Goal: Task Accomplishment & Management: Use online tool/utility

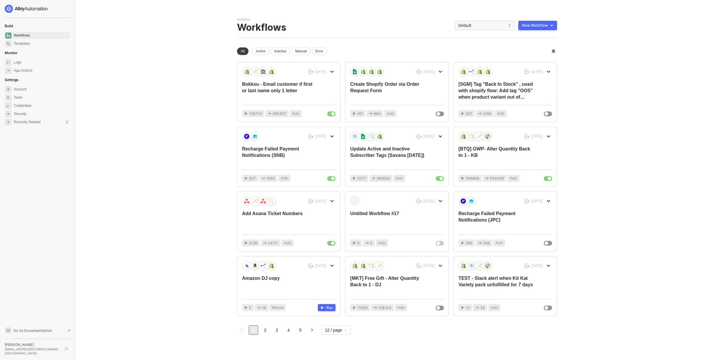
click at [474, 34] on div "Bokksu Team Settings → Workflows Default New Workflow" at bounding box center [397, 28] width 320 height 21
click at [467, 23] on span "Default" at bounding box center [484, 25] width 53 height 9
click at [483, 81] on div "btq-hashi" at bounding box center [490, 81] width 43 height 7
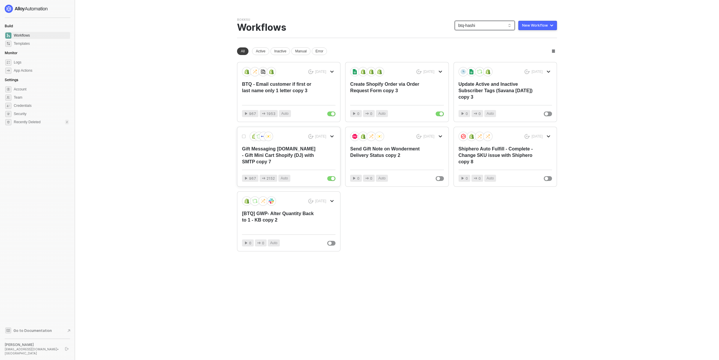
click at [300, 163] on div "Gift Messaging Bokksu.com - Gift Mini Cart Shopify (DJ) with SMTP copy 7" at bounding box center [279, 155] width 75 height 19
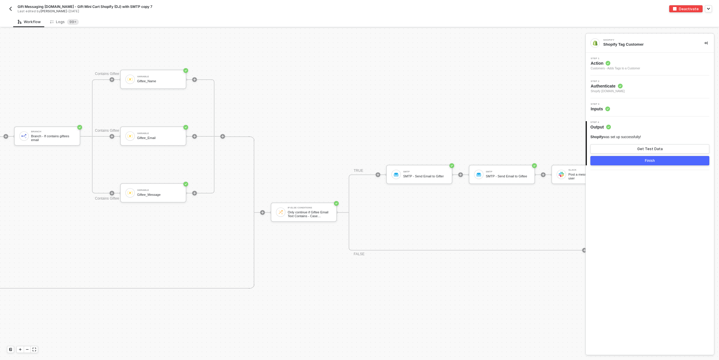
scroll to position [350, 314]
click at [404, 171] on div "SMTP" at bounding box center [420, 172] width 44 height 2
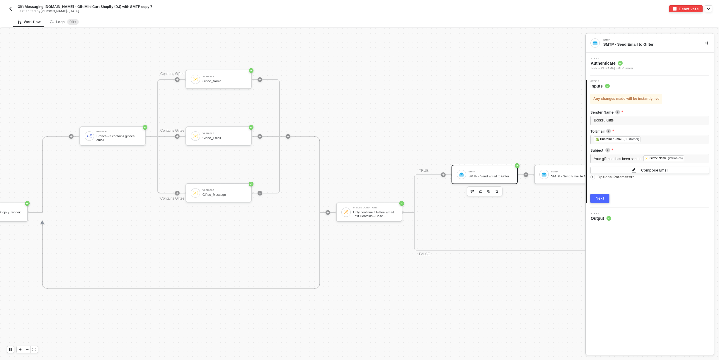
scroll to position [351, 243]
drag, startPoint x: 375, startPoint y: 173, endPoint x: 371, endPoint y: 179, distance: 6.2
click at [371, 179] on div "Shopify Trigger Trigger workflow when orders created If-Else Conditions Only co…" at bounding box center [345, 297] width 1177 height 1239
drag, startPoint x: 119, startPoint y: 276, endPoint x: 212, endPoint y: 276, distance: 92.8
click at [212, 276] on div "Branch Branch - If contains giftees email Contains Giftee Name Variable Giftee_…" at bounding box center [179, 212] width 221 height 152
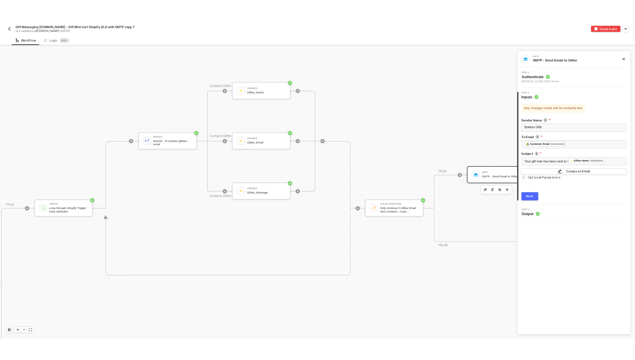
scroll to position [351, 158]
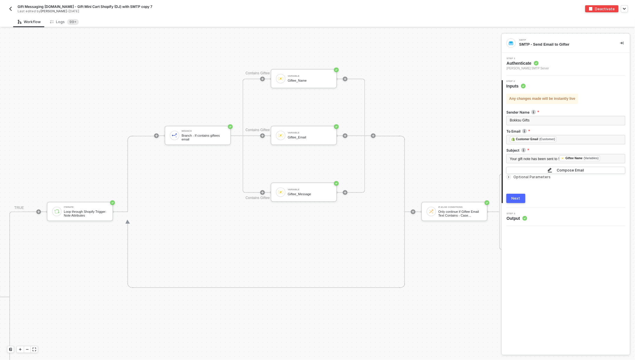
click at [11, 9] on img "button" at bounding box center [10, 8] width 5 height 5
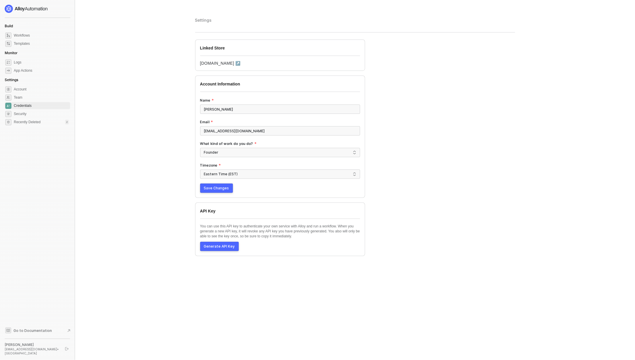
click at [219, 189] on span "Save Changes" at bounding box center [216, 188] width 25 height 5
click at [240, 62] on link "snb-hashii.myshopify.com ↗" at bounding box center [220, 63] width 40 height 5
click at [18, 103] on span "Credentials" at bounding box center [41, 105] width 55 height 7
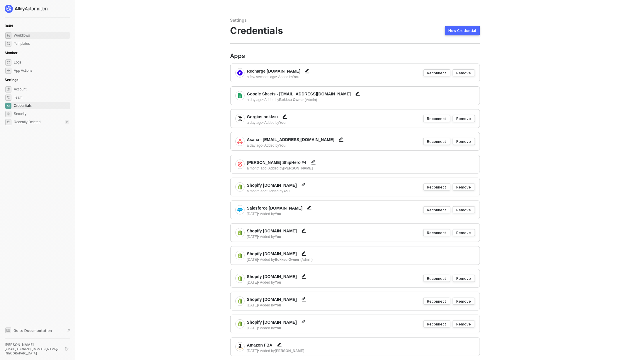
click at [25, 36] on span "Workflows" at bounding box center [41, 35] width 55 height 7
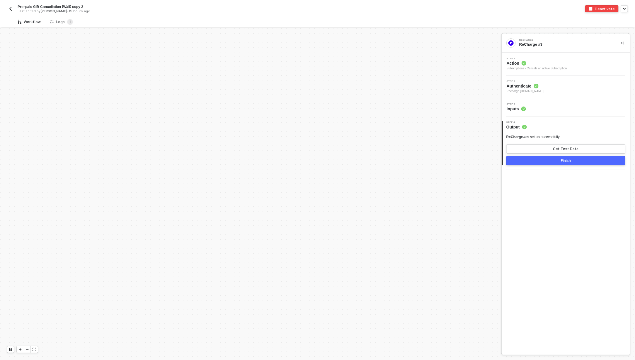
scroll to position [236, 0]
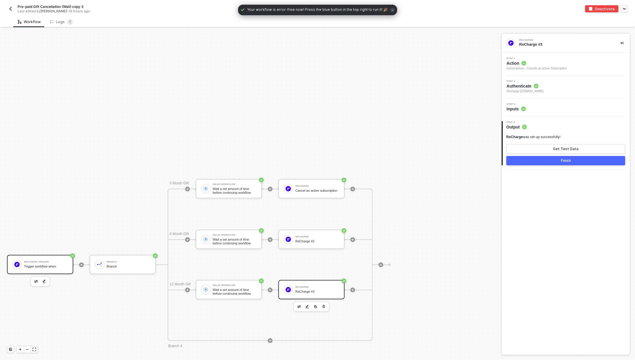
click at [35, 263] on div "Recharge Trigger Trigger workflow when" at bounding box center [46, 264] width 44 height 11
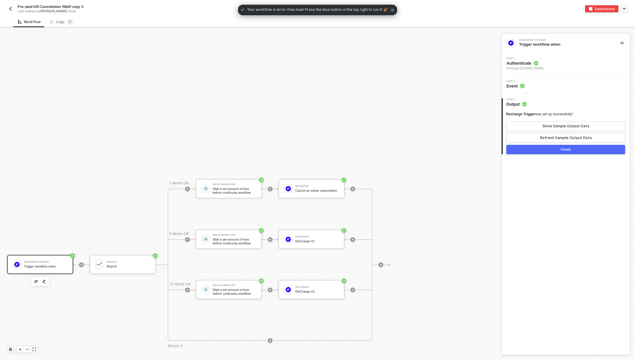
click at [574, 63] on div "Step 1 Authenticate Recharge snb-hashii.myshopify.com" at bounding box center [566, 63] width 127 height 13
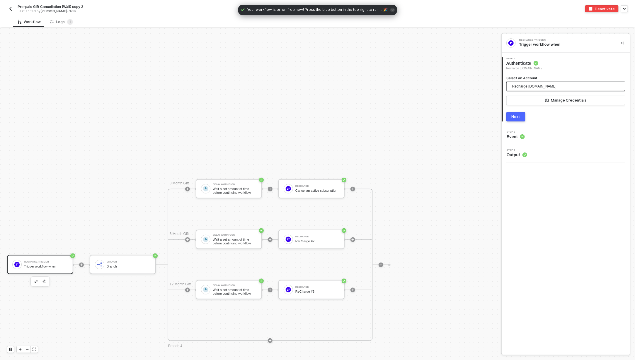
click at [546, 85] on span "Recharge [DOMAIN_NAME]" at bounding box center [534, 86] width 44 height 9
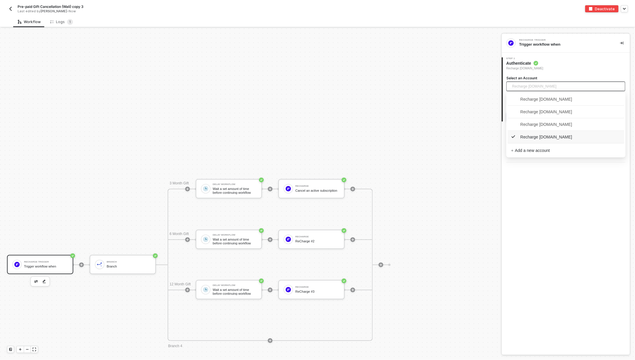
click at [541, 136] on span "Recharge [DOMAIN_NAME]" at bounding box center [541, 137] width 61 height 6
click at [562, 100] on div "Manage Credentials" at bounding box center [569, 100] width 36 height 5
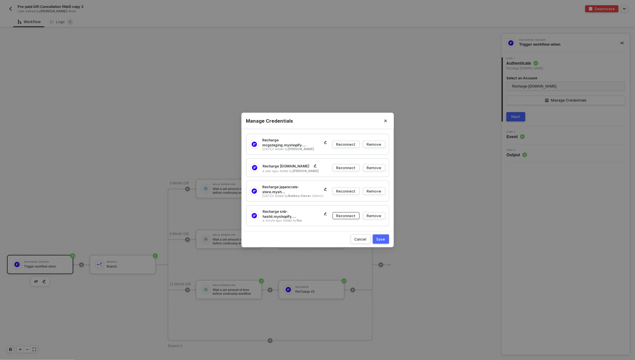
click at [347, 216] on div "Reconnect" at bounding box center [345, 216] width 19 height 5
click at [384, 237] on div "Save" at bounding box center [380, 239] width 9 height 5
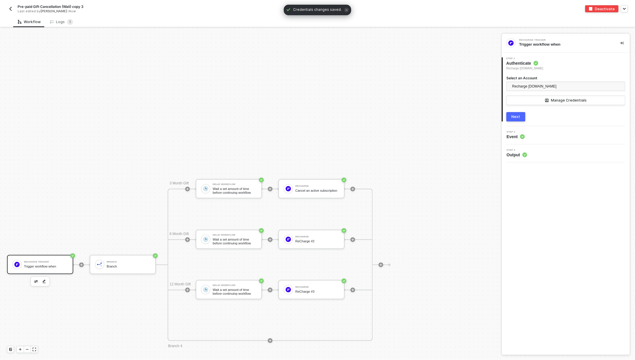
click at [516, 115] on div "Next" at bounding box center [515, 117] width 9 height 5
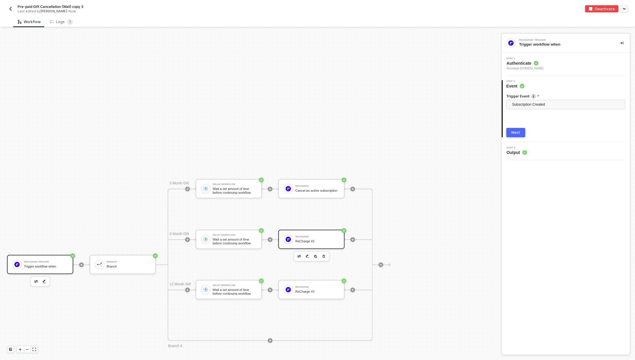
click at [307, 245] on div "ReCharge ReCharge #2" at bounding box center [311, 239] width 66 height 19
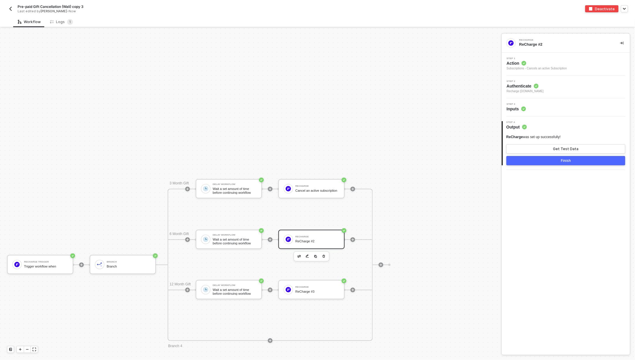
click at [543, 93] on span "Recharge [DOMAIN_NAME]" at bounding box center [524, 91] width 37 height 5
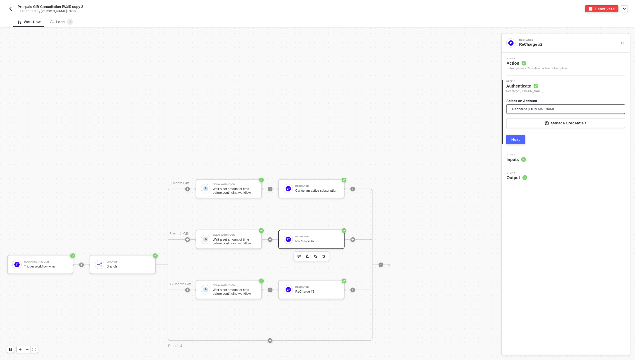
click at [525, 110] on span "Recharge [DOMAIN_NAME]" at bounding box center [534, 109] width 44 height 9
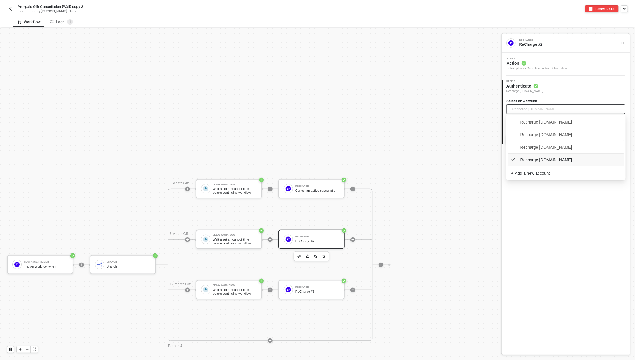
click at [529, 161] on span "Recharge [DOMAIN_NAME]" at bounding box center [541, 160] width 61 height 6
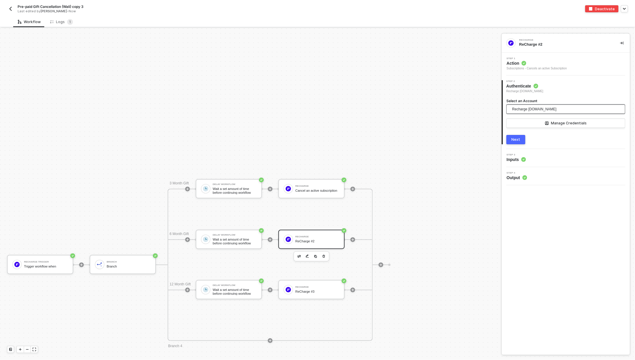
click at [517, 141] on div "Next" at bounding box center [515, 139] width 9 height 5
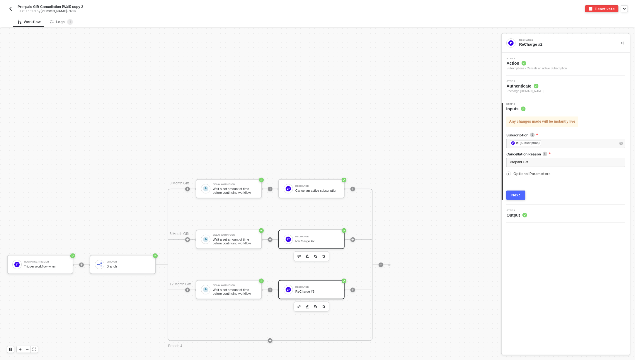
click at [307, 291] on div "ReCharge #3" at bounding box center [317, 292] width 44 height 4
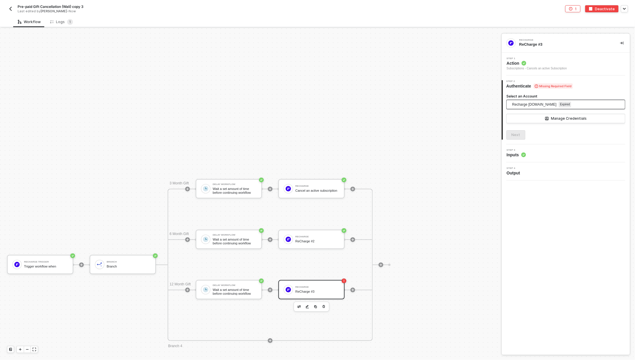
click at [547, 105] on span "Recharge [DOMAIN_NAME]" at bounding box center [534, 104] width 44 height 9
click at [547, 155] on span "Recharge [DOMAIN_NAME]" at bounding box center [541, 155] width 61 height 6
click at [576, 115] on button "Manage Credentials" at bounding box center [565, 118] width 119 height 9
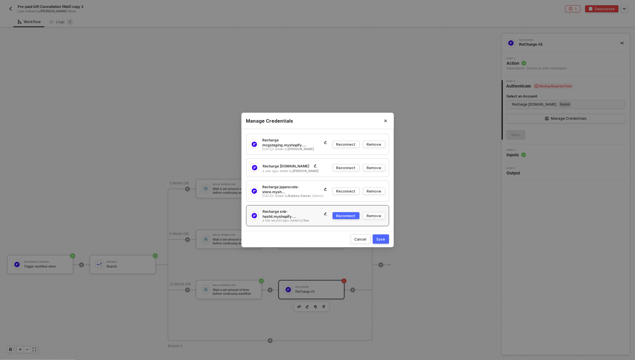
click at [343, 214] on div "Reconnect" at bounding box center [345, 216] width 19 height 5
click at [381, 237] on div "Save" at bounding box center [380, 239] width 9 height 5
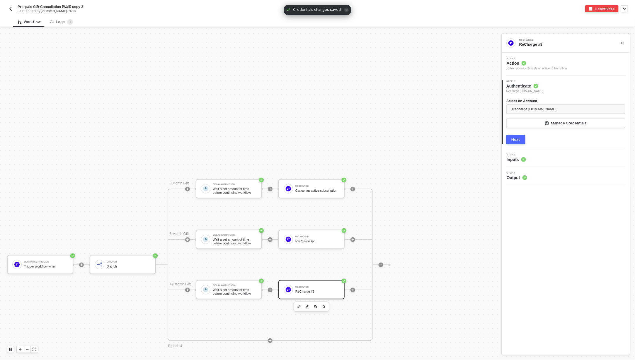
click at [511, 140] on div "Next" at bounding box center [515, 139] width 9 height 5
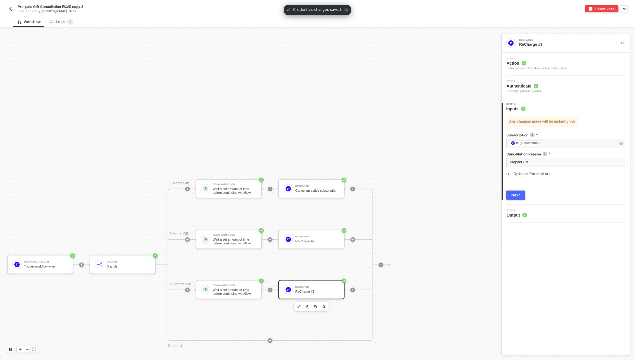
click at [511, 197] on button "Next" at bounding box center [515, 195] width 19 height 9
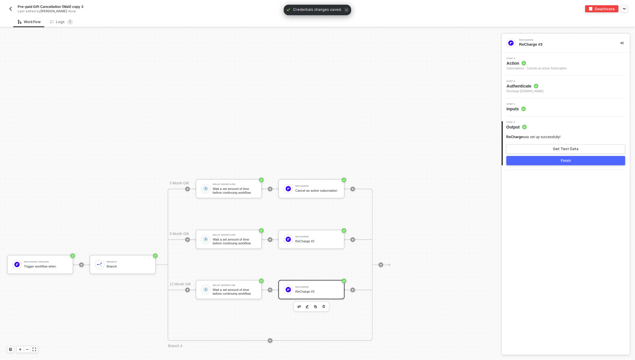
click at [589, 160] on button "Finish" at bounding box center [565, 160] width 119 height 9
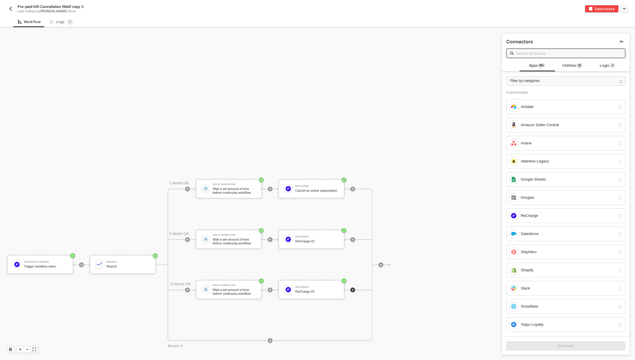
click at [12, 7] on img "button" at bounding box center [10, 8] width 5 height 5
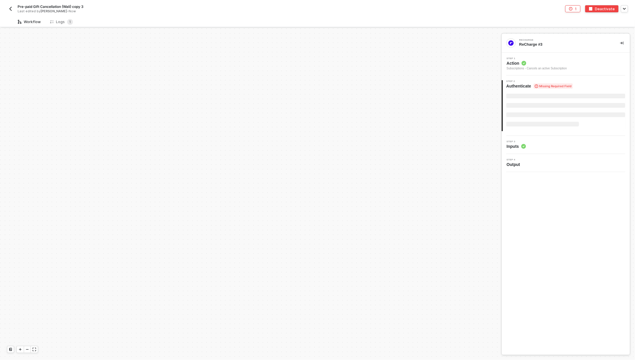
scroll to position [236, 0]
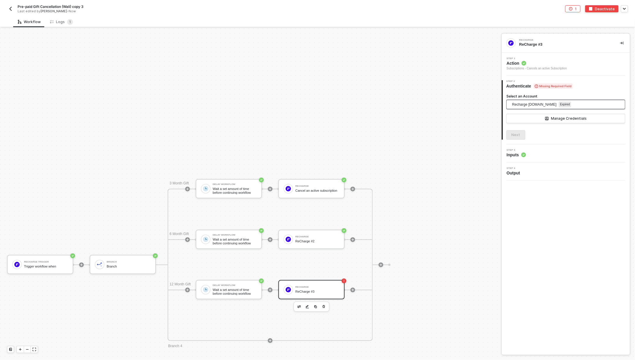
click at [551, 104] on span "Recharge [DOMAIN_NAME]" at bounding box center [534, 104] width 44 height 9
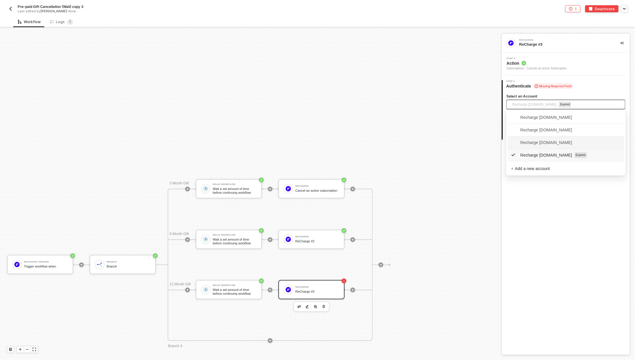
click at [534, 141] on span "Recharge [DOMAIN_NAME]" at bounding box center [541, 142] width 61 height 6
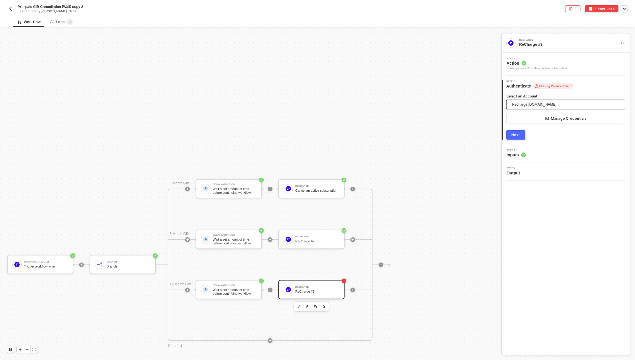
click at [551, 109] on div "Recharge [DOMAIN_NAME]" at bounding box center [565, 106] width 119 height 12
click at [533, 103] on span "Recharge [DOMAIN_NAME]" at bounding box center [534, 104] width 44 height 9
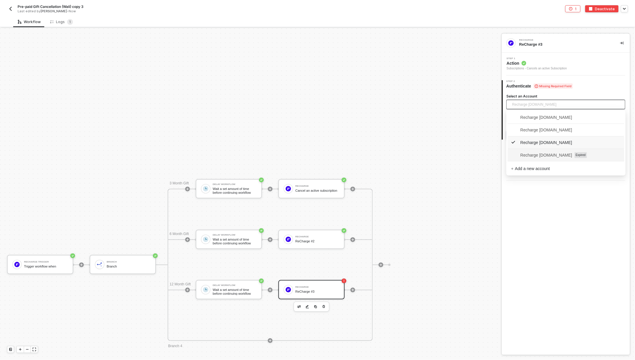
click at [541, 153] on span "Recharge [DOMAIN_NAME]" at bounding box center [541, 155] width 61 height 6
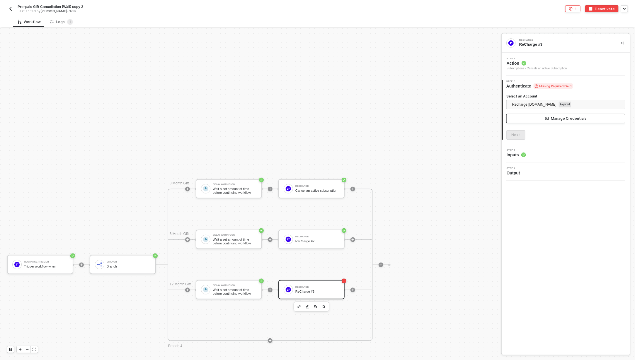
click at [532, 119] on button "Manage Credentials" at bounding box center [565, 118] width 119 height 9
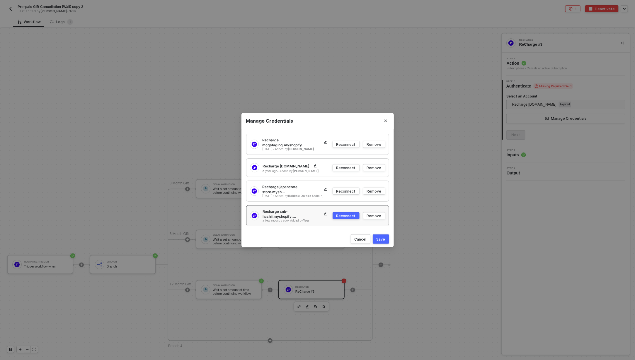
click at [349, 214] on div "Reconnect" at bounding box center [345, 216] width 19 height 5
click at [385, 236] on button "Save" at bounding box center [381, 239] width 16 height 9
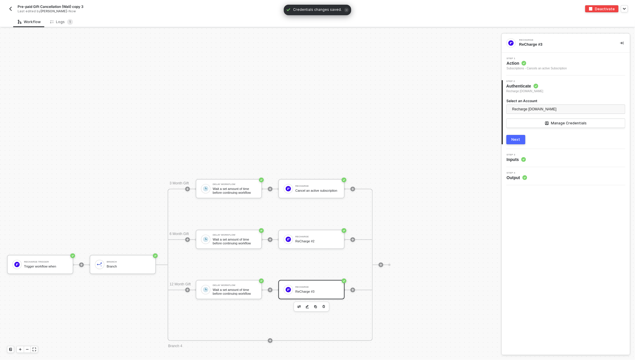
click at [516, 138] on div "Next" at bounding box center [515, 139] width 9 height 5
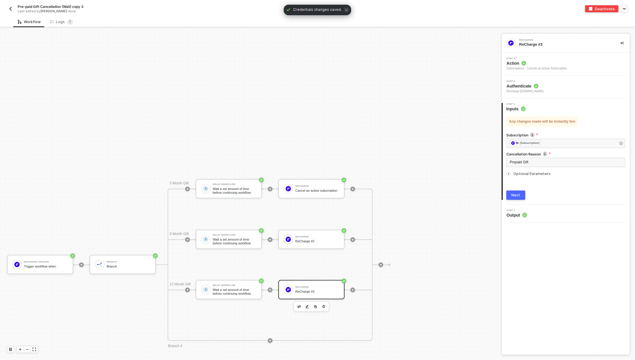
click at [514, 196] on div "Next" at bounding box center [515, 195] width 9 height 5
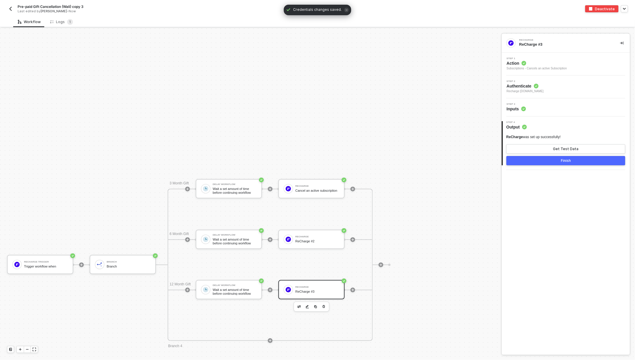
click at [597, 161] on button "Finish" at bounding box center [565, 160] width 119 height 9
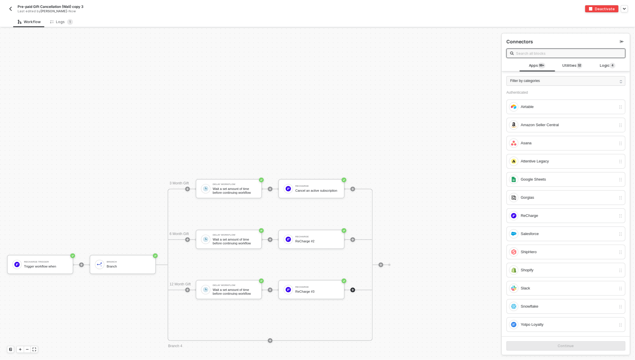
click at [218, 59] on div "Recharge Trigger Trigger workflow when Branch Branch 3 Month Gift Delay Workflo…" at bounding box center [249, 265] width 498 height 946
click at [11, 10] on img "button" at bounding box center [10, 8] width 5 height 5
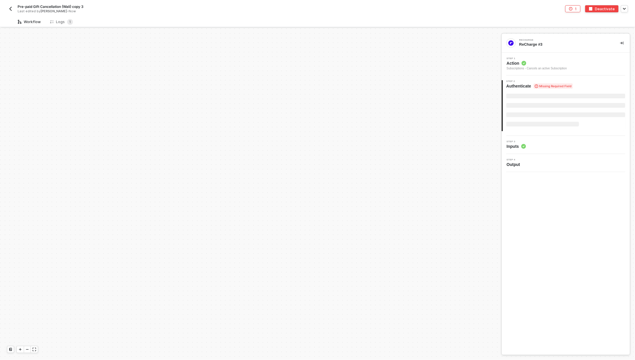
scroll to position [236, 0]
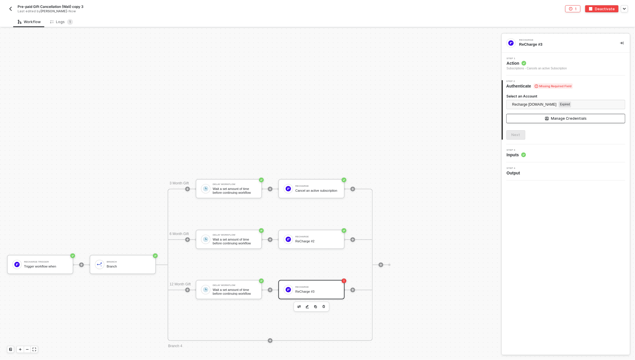
click at [567, 118] on div "Manage Credentials" at bounding box center [569, 118] width 36 height 5
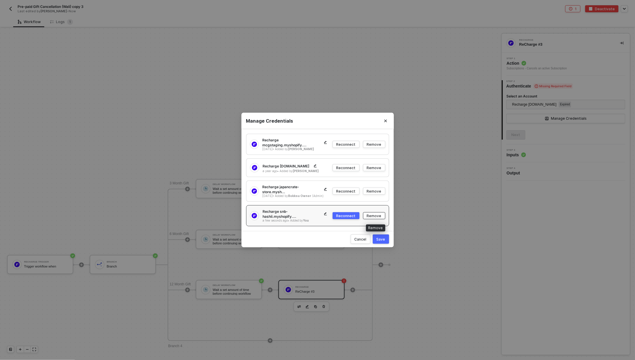
click at [378, 216] on div "Remove" at bounding box center [374, 216] width 15 height 5
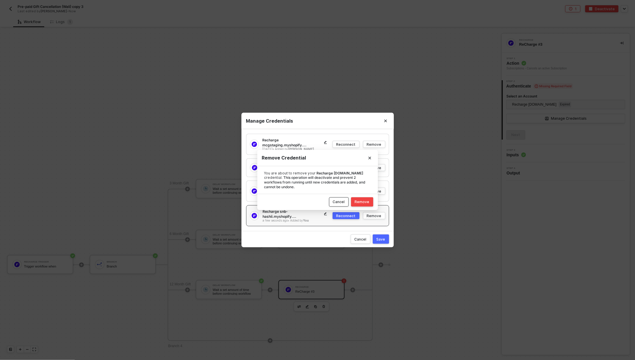
click at [334, 200] on button "Cancel" at bounding box center [339, 201] width 20 height 9
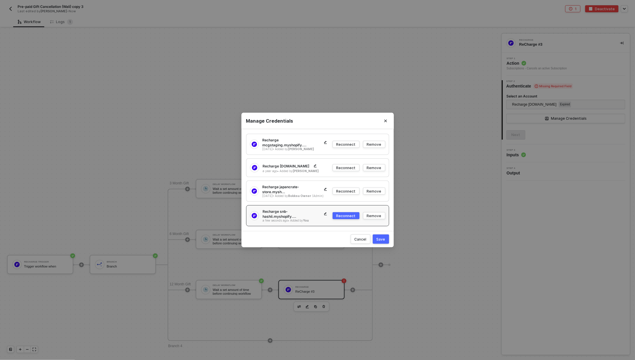
click at [282, 189] on div "Recharge japancrate-store.mysh..." at bounding box center [297, 190] width 70 height 10
click at [292, 188] on div "Recharge japancrate-store.mysh..." at bounding box center [297, 190] width 70 height 10
click at [361, 237] on div "Cancel" at bounding box center [360, 239] width 12 height 5
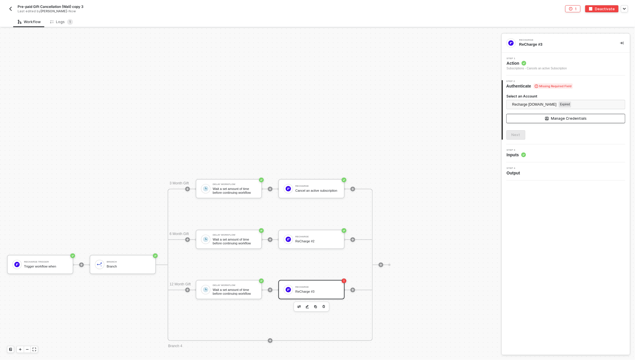
click at [550, 121] on button "Manage Credentials" at bounding box center [565, 118] width 119 height 9
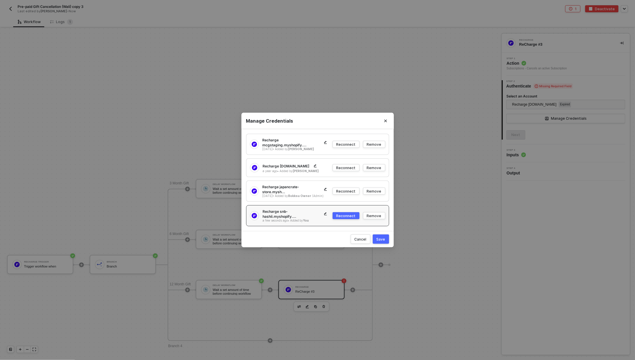
click at [275, 147] on div "Recharge mcgstaging.myshopify...." at bounding box center [297, 143] width 70 height 10
click at [385, 122] on icon "Close" at bounding box center [386, 121] width 4 height 4
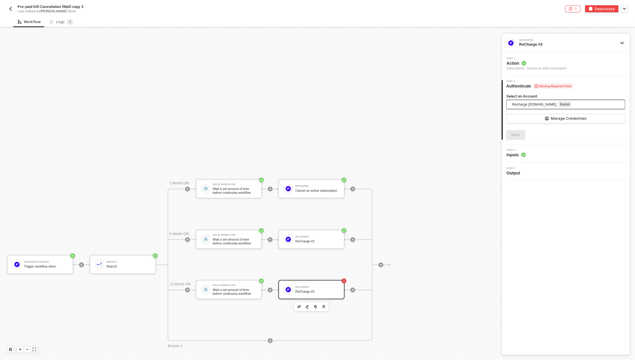
click at [556, 103] on span "Recharge snb-hashii.myshopify.com" at bounding box center [534, 104] width 44 height 9
click at [542, 119] on span "Recharge mcgstaging.myshopify.com" at bounding box center [541, 117] width 61 height 6
click at [551, 101] on span "Recharge mcgstaging.myshopify.com" at bounding box center [534, 104] width 44 height 9
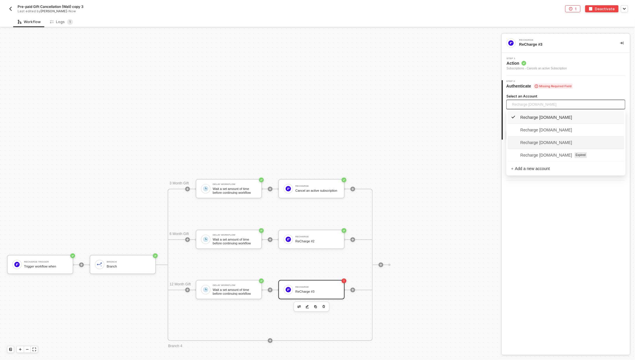
click at [572, 144] on span "Recharge japancrate-store.myshopify.com" at bounding box center [541, 142] width 61 height 6
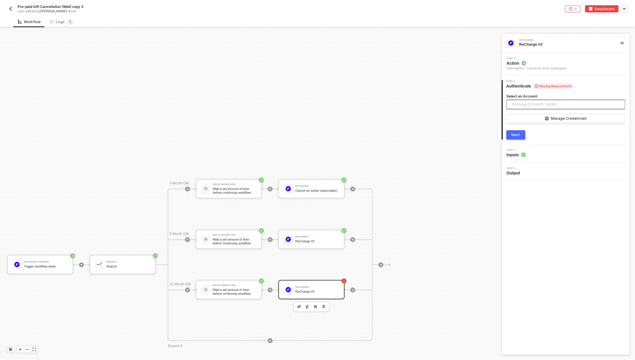
click at [554, 105] on span "Recharge japancrate-store.myshopify.com" at bounding box center [534, 104] width 44 height 9
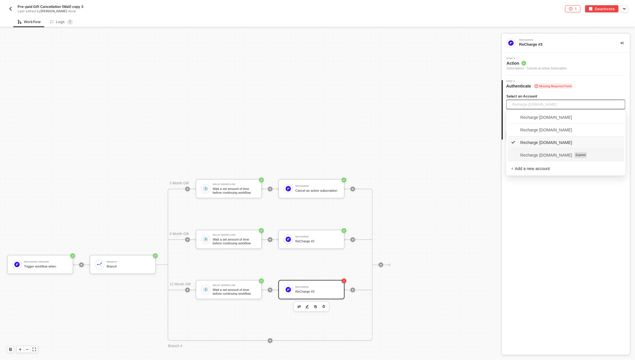
click at [542, 155] on span "Recharge snb-hashii.myshopify.com" at bounding box center [541, 155] width 61 height 6
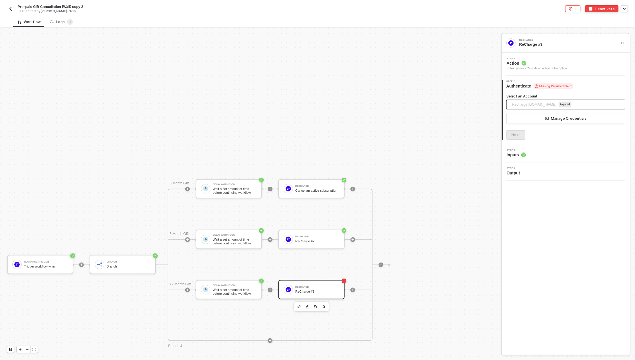
click at [571, 104] on span "Expired" at bounding box center [565, 105] width 12 height 6
click at [577, 98] on label "Select an Account" at bounding box center [565, 96] width 119 height 5
click at [577, 100] on input "Select an Account" at bounding box center [566, 104] width 112 height 9
click at [541, 105] on span "Recharge snb-hashii.myshopify.com" at bounding box center [534, 104] width 44 height 9
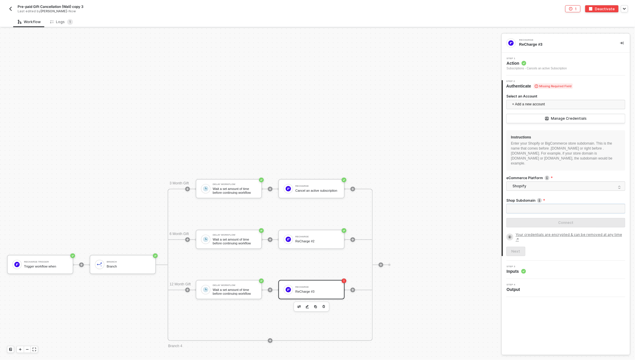
click at [515, 205] on input "Shop Subdomain" at bounding box center [565, 208] width 119 height 9
click at [541, 188] on span "Shopify" at bounding box center [566, 186] width 109 height 9
type input "snb-hashii"
click at [541, 187] on span "Shopify" at bounding box center [566, 186] width 109 height 9
click at [543, 224] on button "Connect" at bounding box center [565, 222] width 119 height 9
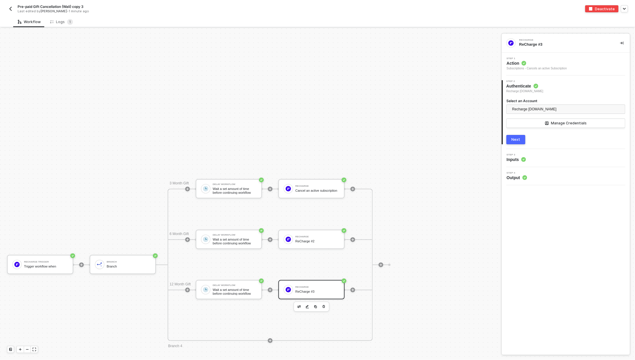
click at [513, 138] on div "Next" at bounding box center [515, 139] width 9 height 5
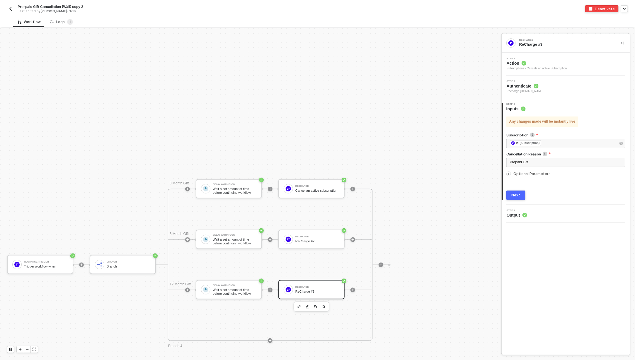
click at [518, 196] on div "Next" at bounding box center [515, 195] width 9 height 5
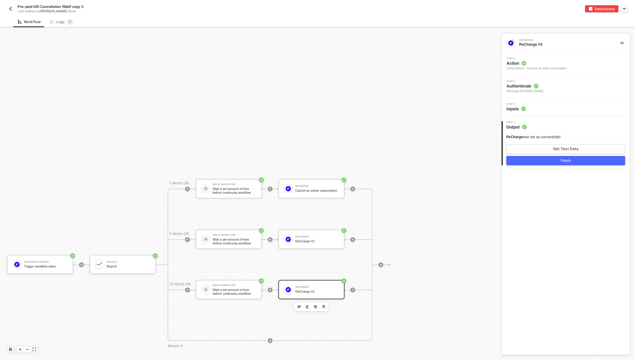
click at [526, 160] on button "Finish" at bounding box center [565, 160] width 119 height 9
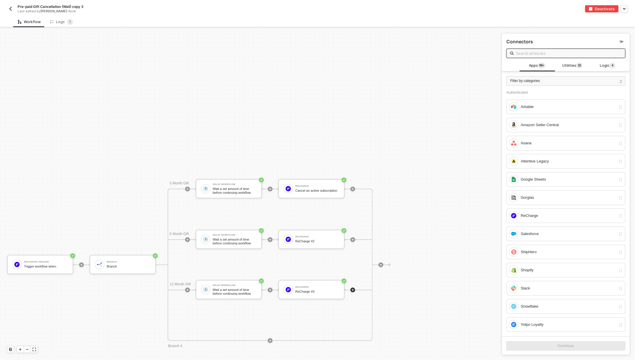
click at [12, 7] on img "button" at bounding box center [10, 8] width 5 height 5
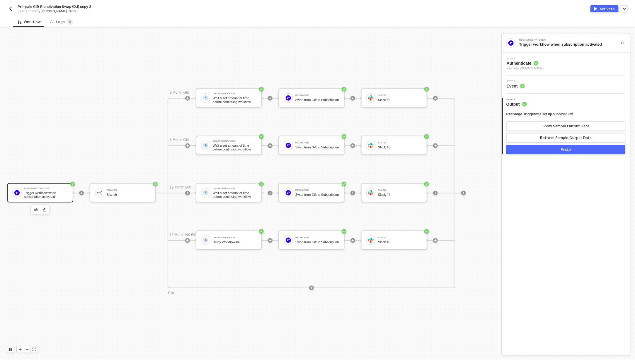
scroll to position [381, 0]
click at [543, 67] on span "Recharge [DOMAIN_NAME]" at bounding box center [524, 68] width 37 height 5
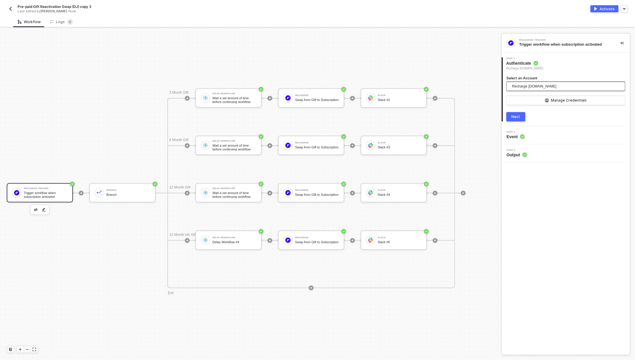
click at [527, 86] on span "Recharge [DOMAIN_NAME]" at bounding box center [534, 86] width 44 height 9
click at [541, 139] on span "Recharge [DOMAIN_NAME]" at bounding box center [541, 137] width 61 height 6
click at [508, 117] on button "Next" at bounding box center [515, 116] width 19 height 9
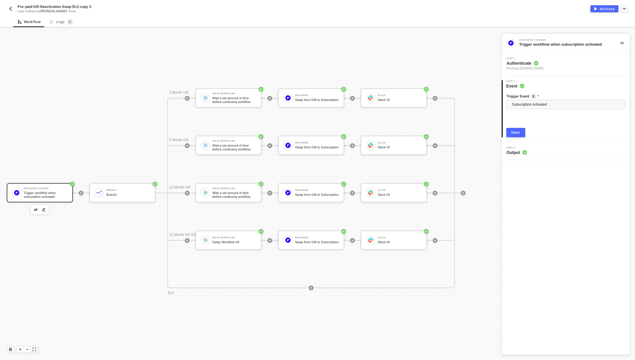
click at [513, 133] on div "Next" at bounding box center [515, 132] width 9 height 5
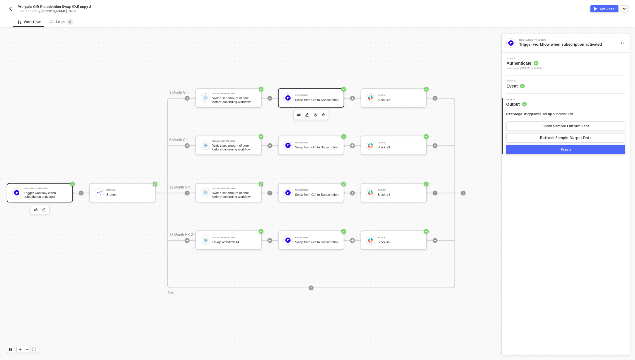
click at [314, 100] on div "Swap from Gift to Subscription" at bounding box center [317, 100] width 44 height 4
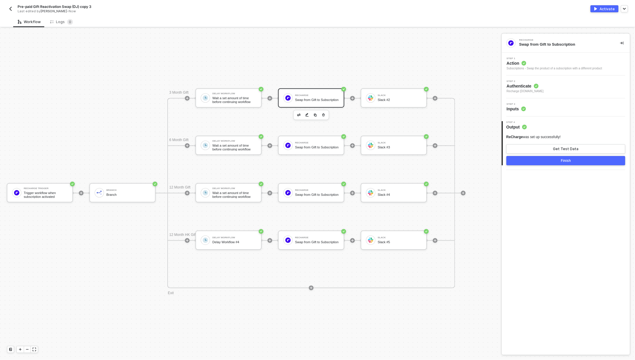
click at [543, 91] on span "Recharge [DOMAIN_NAME]" at bounding box center [524, 91] width 37 height 5
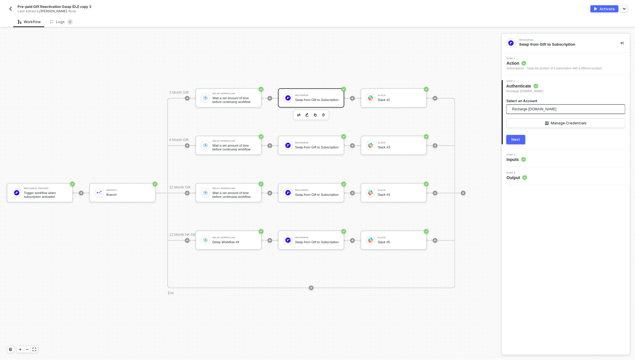
click at [546, 107] on span "Recharge [DOMAIN_NAME]" at bounding box center [534, 109] width 44 height 9
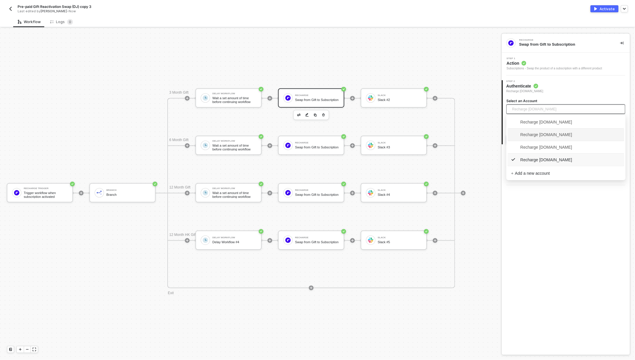
click at [542, 139] on span "Recharge [DOMAIN_NAME]" at bounding box center [566, 134] width 110 height 9
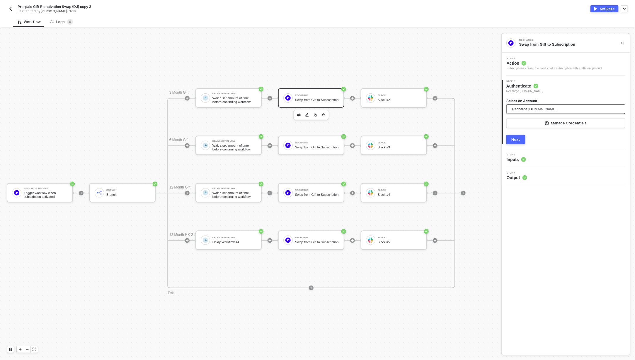
click at [532, 111] on span "Recharge [DOMAIN_NAME]" at bounding box center [534, 109] width 44 height 9
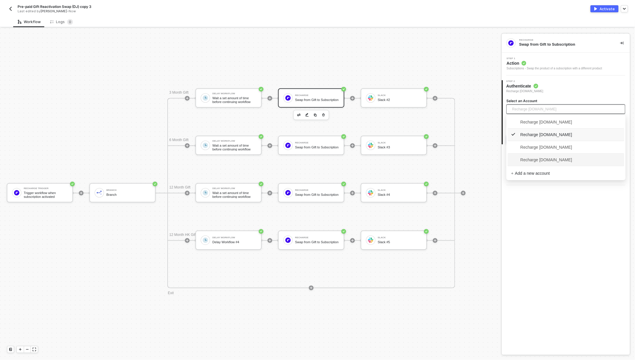
click at [533, 158] on span "Recharge [DOMAIN_NAME]" at bounding box center [541, 160] width 61 height 6
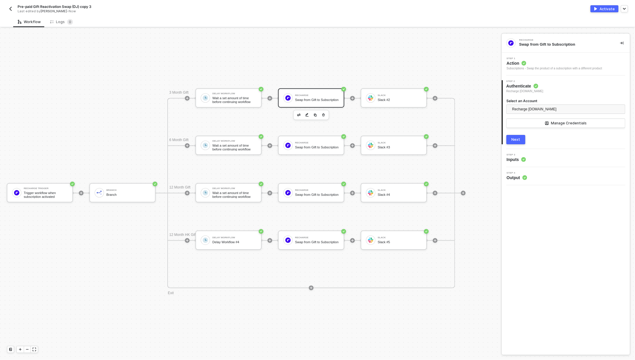
click at [512, 140] on div "Next" at bounding box center [515, 139] width 9 height 5
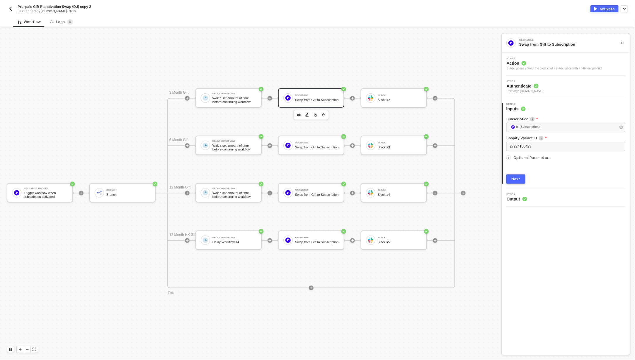
click at [515, 179] on div "Next" at bounding box center [515, 179] width 9 height 5
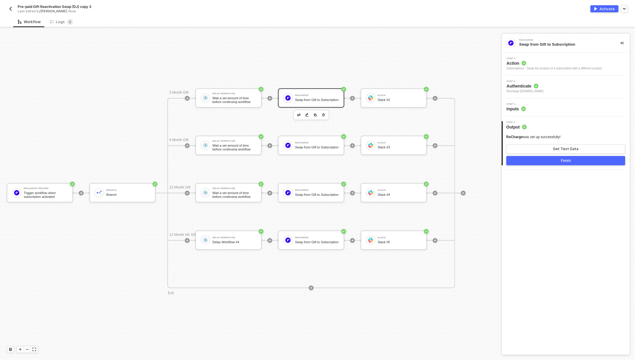
click at [603, 9] on div "Activate" at bounding box center [606, 8] width 15 height 5
click at [310, 148] on div "Swap from Gift to Subscription" at bounding box center [317, 148] width 44 height 4
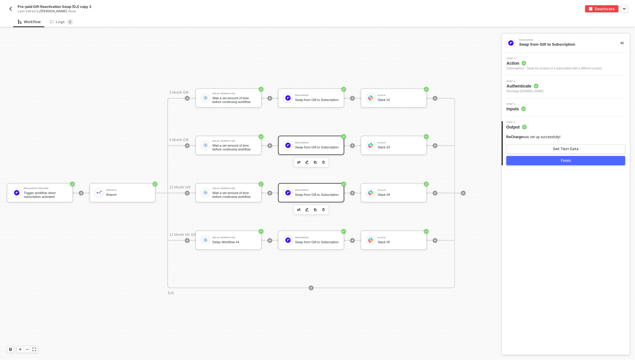
click at [309, 193] on div "Swap from Gift to Subscription" at bounding box center [317, 195] width 44 height 4
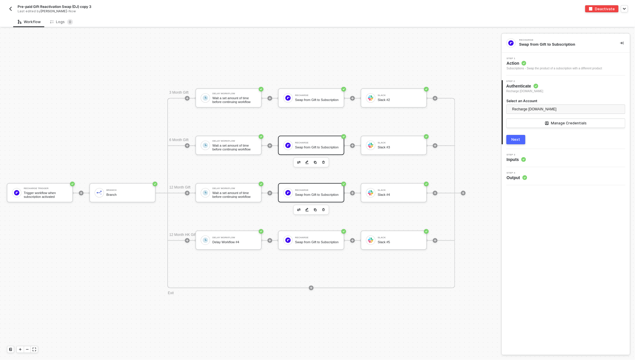
click at [301, 147] on div "Swap from Gift to Subscription" at bounding box center [317, 148] width 44 height 4
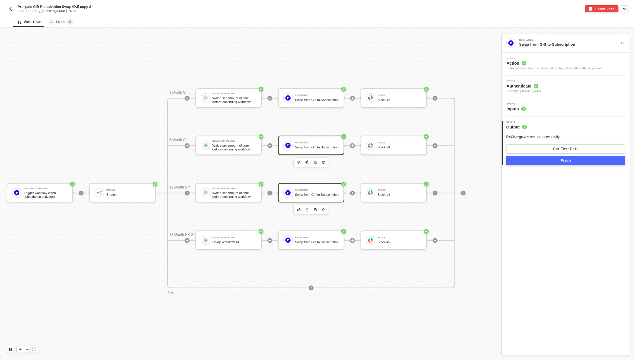
click at [304, 196] on div "Swap from Gift to Subscription" at bounding box center [317, 195] width 44 height 4
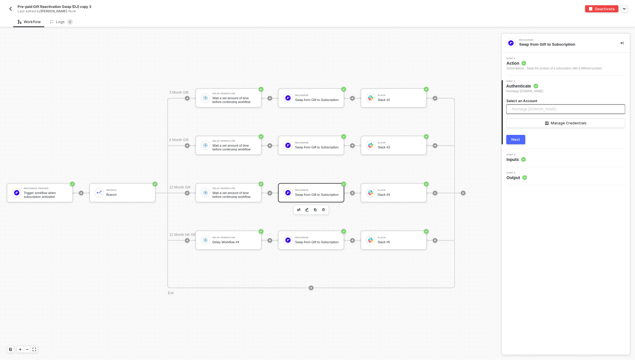
click at [537, 109] on span "Recharge bokksu.myshopify.com" at bounding box center [534, 109] width 44 height 9
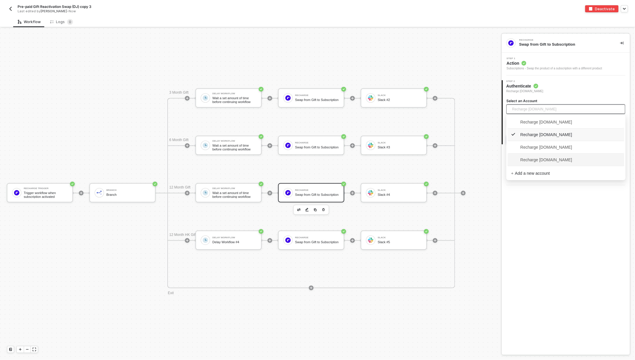
click at [534, 162] on span "Recharge snb-hashii.myshopify.com" at bounding box center [541, 160] width 61 height 6
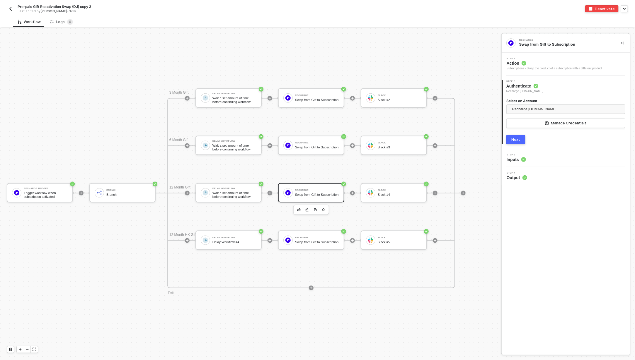
click at [522, 139] on button "Next" at bounding box center [515, 139] width 19 height 9
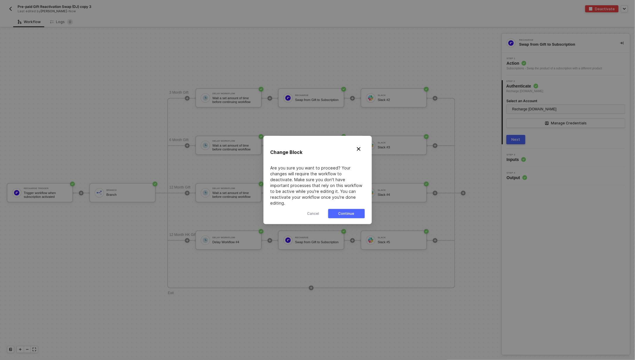
click at [344, 212] on div "Continue" at bounding box center [346, 213] width 16 height 5
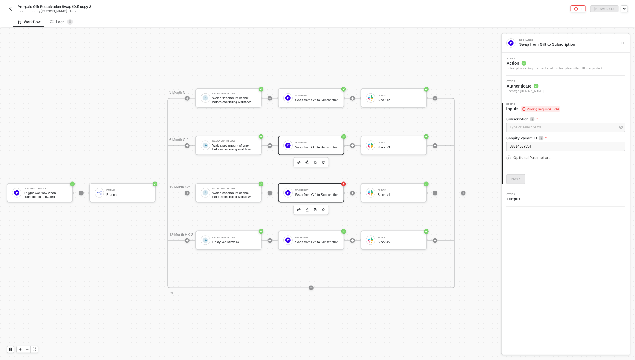
click at [307, 146] on div "Swap from Gift to Subscription" at bounding box center [317, 148] width 44 height 4
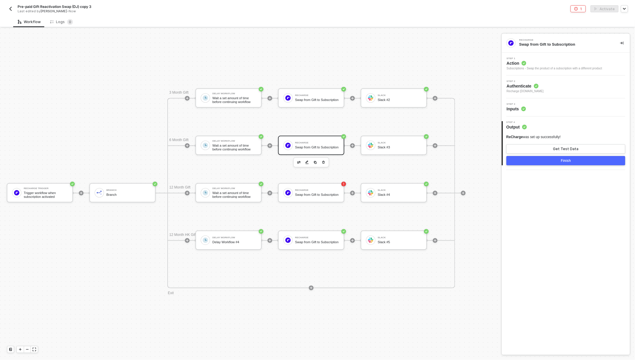
click at [541, 107] on div "Step 3 Inputs" at bounding box center [566, 107] width 127 height 9
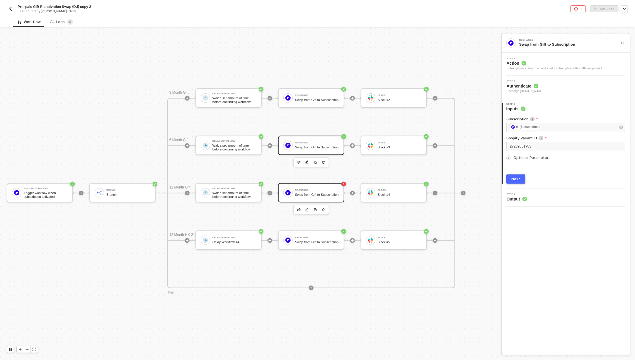
click at [307, 193] on div "Swap from Gift to Subscription" at bounding box center [317, 195] width 44 height 4
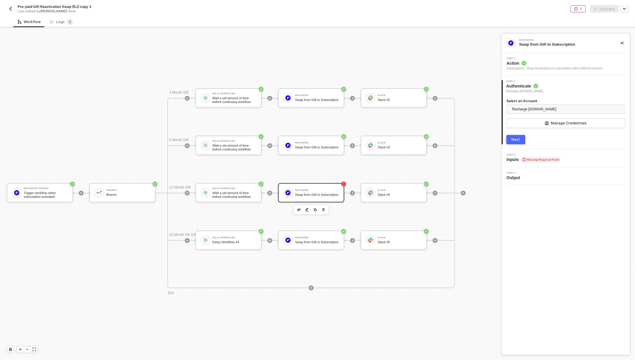
click at [535, 156] on span "Step 3" at bounding box center [533, 155] width 54 height 2
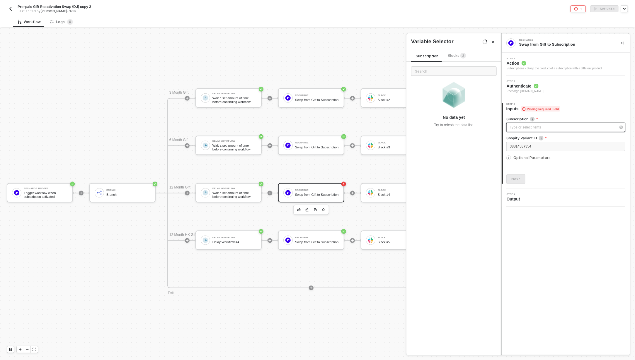
click at [518, 127] on div "Type or select items ﻿" at bounding box center [563, 128] width 106 height 6
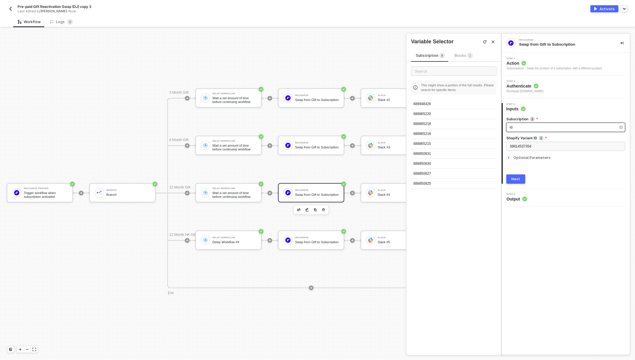
click at [518, 126] on div "id" at bounding box center [563, 128] width 106 height 6
click at [461, 54] on span "Blocks 2" at bounding box center [463, 55] width 18 height 4
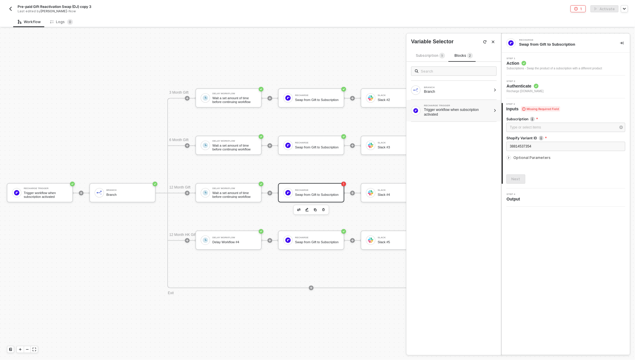
click at [456, 115] on div "Trigger workflow when subscription activated" at bounding box center [457, 111] width 67 height 9
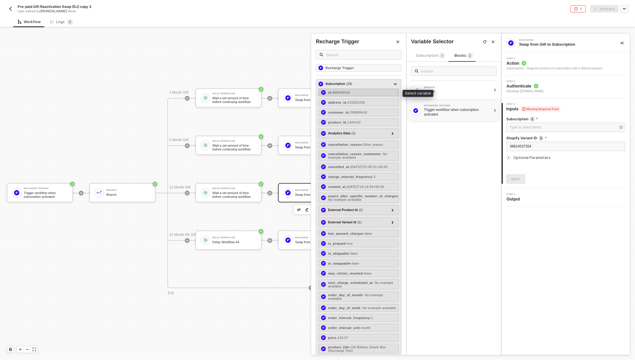
click at [350, 91] on span "- 688948426" at bounding box center [340, 93] width 18 height 4
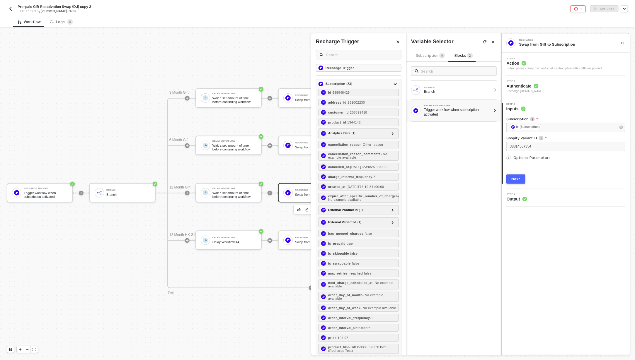
click at [515, 180] on div "Next" at bounding box center [515, 179] width 9 height 5
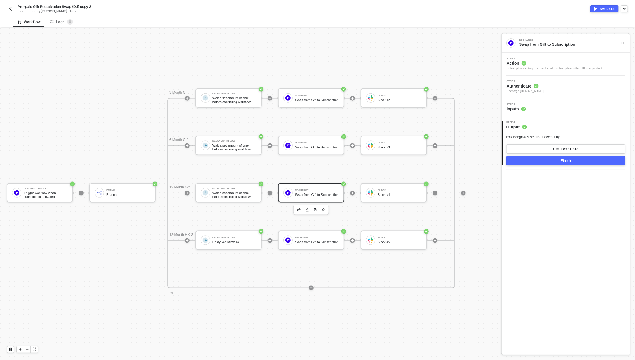
click at [543, 161] on button "Finish" at bounding box center [565, 160] width 119 height 9
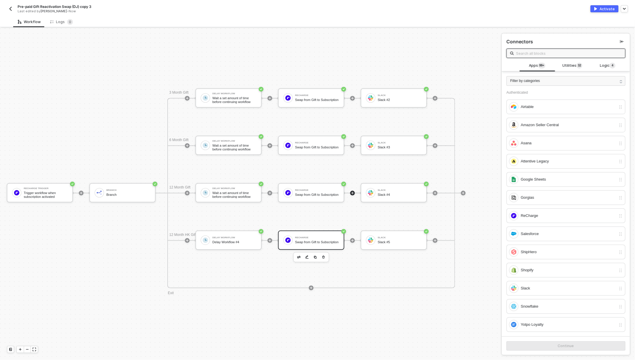
click at [305, 242] on div "Swap from Gift to Subscription" at bounding box center [317, 242] width 44 height 4
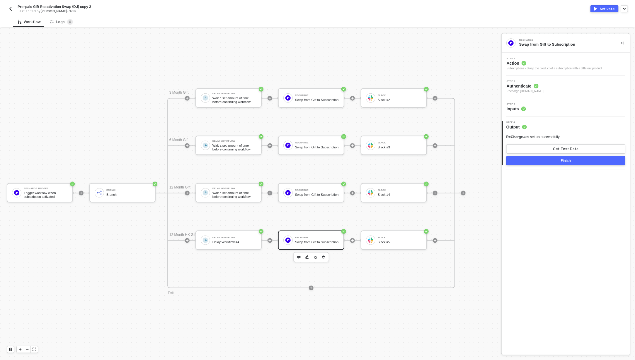
click at [540, 161] on button "Finish" at bounding box center [565, 160] width 119 height 9
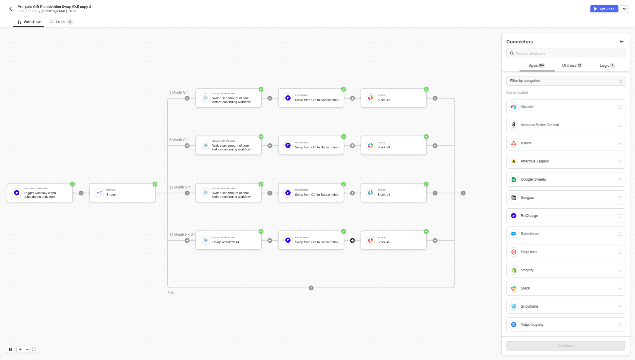
click at [604, 10] on div "Activate" at bounding box center [606, 8] width 15 height 5
click at [8, 8] on img "button" at bounding box center [10, 8] width 5 height 5
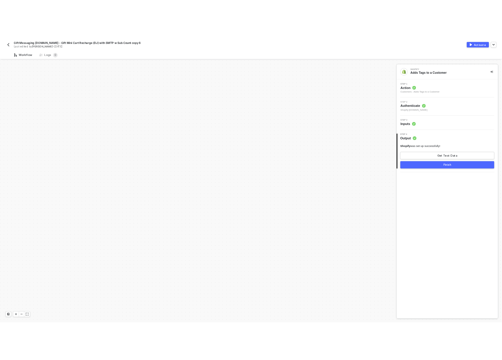
scroll to position [554, 0]
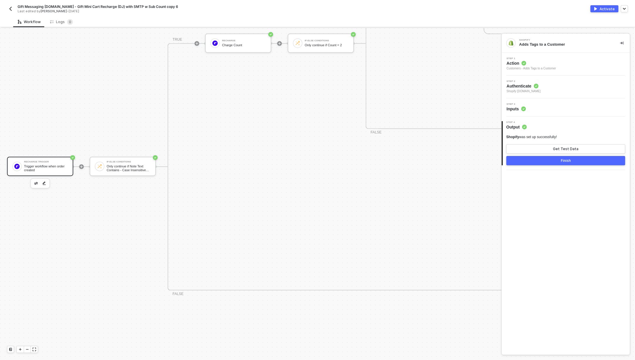
click at [42, 170] on div "Trigger workflow when order created" at bounding box center [46, 168] width 44 height 7
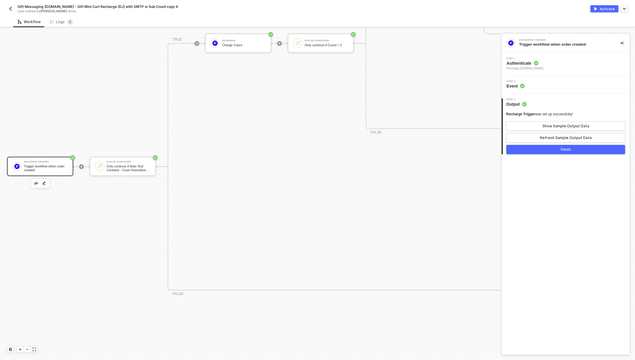
click at [562, 67] on div "Step 1 Authenticate Recharge [DOMAIN_NAME]" at bounding box center [566, 63] width 127 height 13
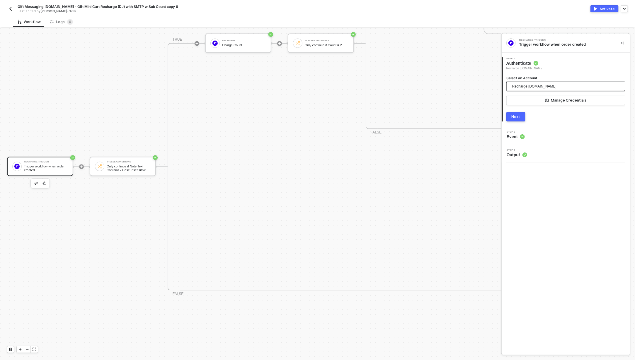
click at [545, 83] on span "Recharge [DOMAIN_NAME]" at bounding box center [534, 86] width 44 height 9
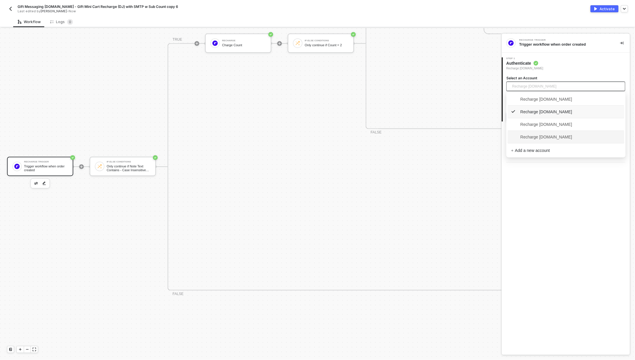
click at [535, 139] on span "Recharge [DOMAIN_NAME]" at bounding box center [541, 137] width 61 height 6
click at [515, 121] on button "Next" at bounding box center [515, 116] width 19 height 9
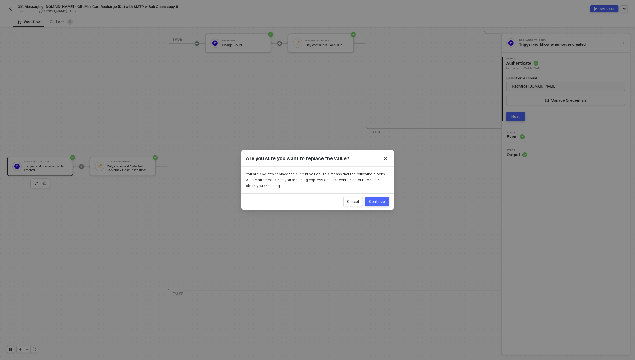
click at [380, 201] on div "Continue" at bounding box center [377, 201] width 16 height 5
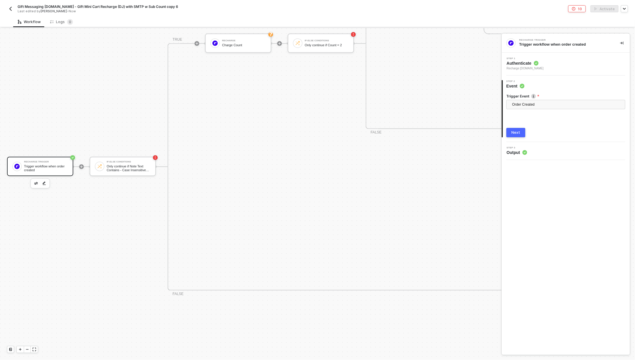
click at [513, 132] on div "Next" at bounding box center [515, 132] width 9 height 5
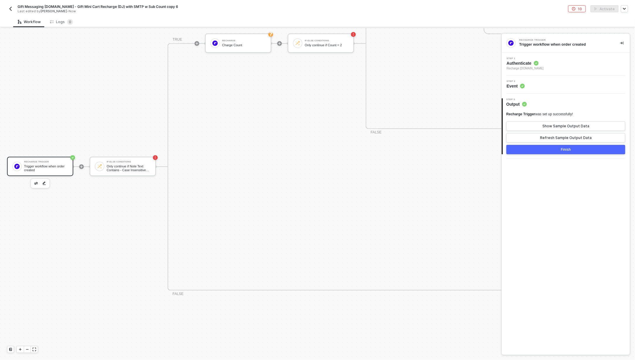
click at [556, 151] on button "Finish" at bounding box center [565, 149] width 119 height 9
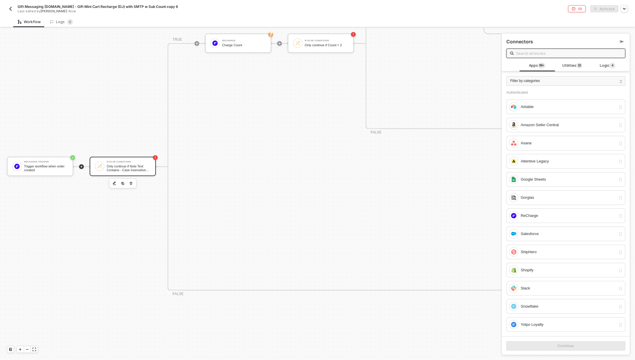
click at [117, 174] on div "If-Else Conditions Only continue if Note Text Contains - Case Insensitive gift …" at bounding box center [123, 166] width 66 height 19
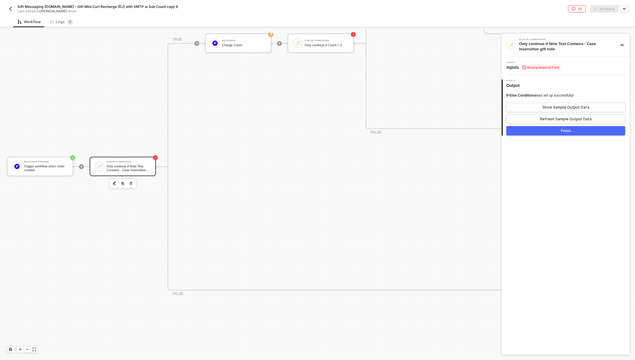
click at [526, 67] on span "Missing Required Field" at bounding box center [540, 67] width 39 height 5
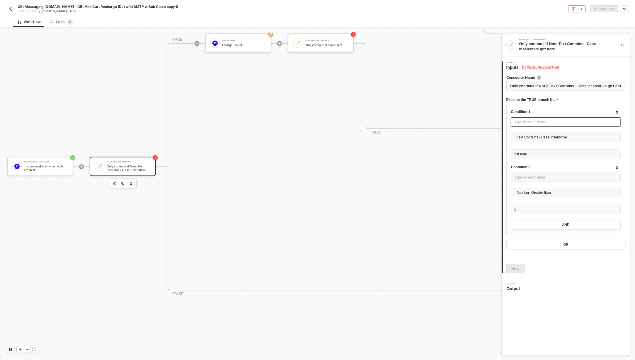
click at [525, 118] on div "Type or select items ﻿" at bounding box center [566, 121] width 110 height 9
click at [459, 75] on div "Trigger workflow when order created" at bounding box center [457, 75] width 67 height 5
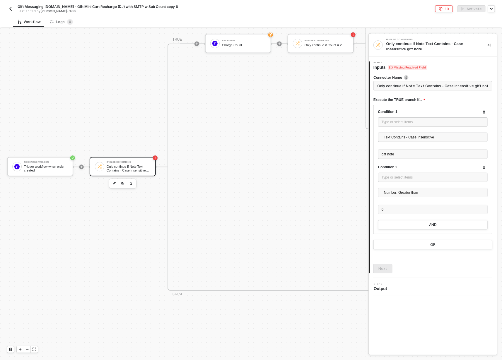
click at [9, 7] on img "button" at bounding box center [10, 8] width 5 height 5
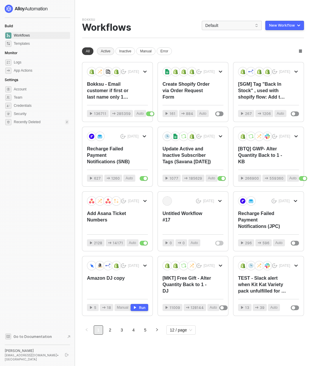
click at [104, 48] on div "Active" at bounding box center [105, 51] width 17 height 8
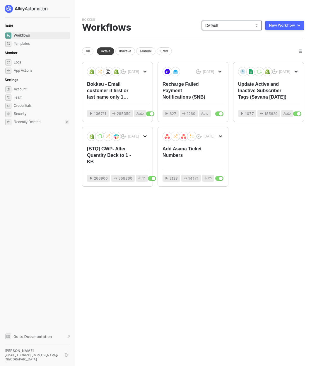
click at [225, 26] on span "Default" at bounding box center [231, 25] width 53 height 9
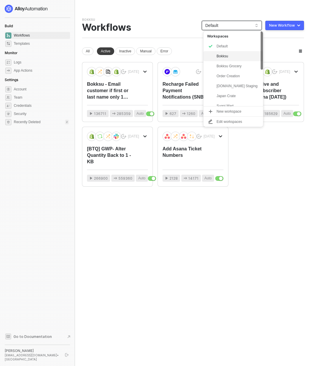
click at [231, 54] on div "Bokksu" at bounding box center [237, 56] width 43 height 7
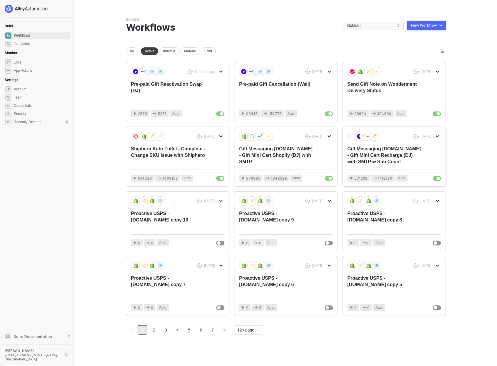
click at [364, 155] on div "Gift Messaging [DOMAIN_NAME] - Gift Mini Cart Recharge (DJ) with SMTP w Sub Cou…" at bounding box center [384, 155] width 75 height 19
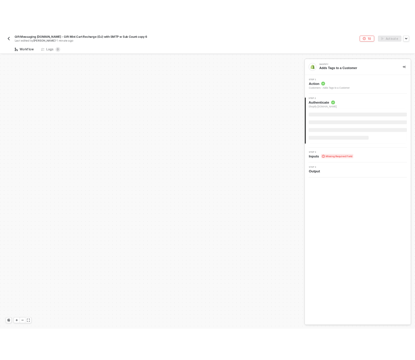
scroll to position [554, 0]
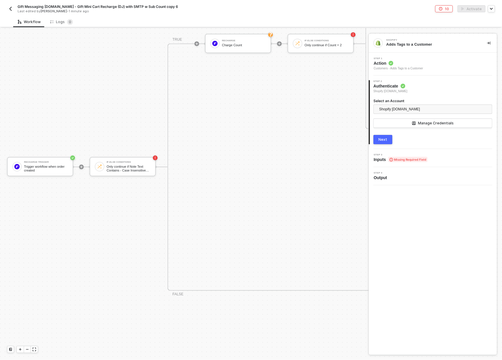
click at [119, 6] on span "Gift Messaging [DOMAIN_NAME] - Gift Mini Cart Recharge (DJ) with SMTP w Sub Cou…" at bounding box center [98, 6] width 161 height 5
click at [72, 6] on input "Gift Messaging [DOMAIN_NAME] - Gift Mini Cart Recharge (DJ) with SMTP w Sub Cou…" at bounding box center [68, 6] width 100 height 7
click at [72, 6] on input "Gift Messaging Bokksu.com - Gift Mini Cart Recharge (DJ) with SMTP w Sub Count …" at bounding box center [68, 6] width 100 height 7
click at [35, 169] on div "Trigger workflow when order created" at bounding box center [46, 168] width 44 height 7
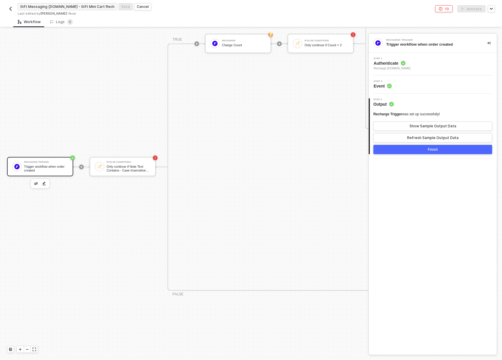
click at [38, 168] on div "Trigger workflow when order created" at bounding box center [46, 168] width 44 height 7
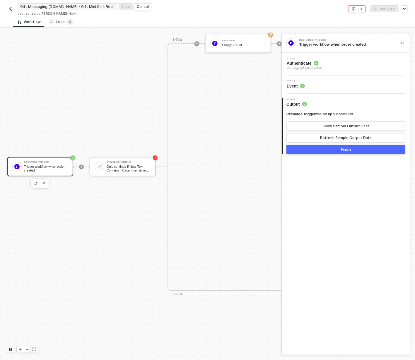
click at [339, 68] on div "Step 1 Authenticate Recharge snb-hashii.myshopify.com" at bounding box center [346, 63] width 127 height 13
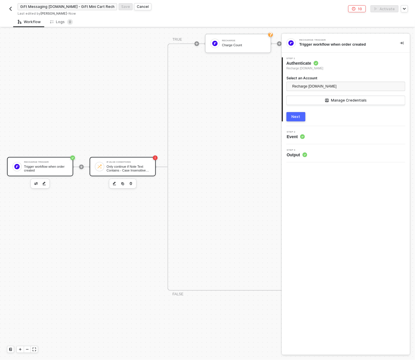
click at [117, 166] on div "Only continue if Note Text Contains - Case Insensitive gift note" at bounding box center [129, 168] width 44 height 7
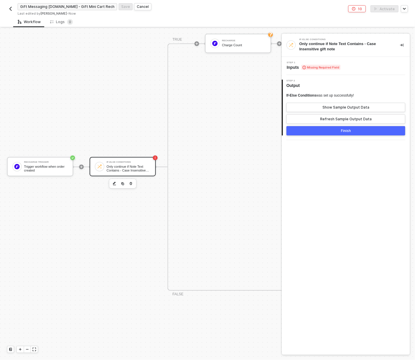
click at [362, 62] on div "Step 1 Inputs Missing Required Field" at bounding box center [346, 66] width 127 height 9
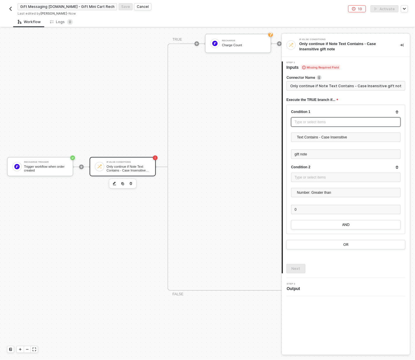
click at [307, 119] on div "Type or select items ﻿" at bounding box center [346, 122] width 103 height 6
click at [225, 63] on div "RECHARGE TRIGGER Trigger workflow when order created" at bounding box center [234, 64] width 95 height 38
click at [227, 73] on div "Trigger workflow when order created" at bounding box center [237, 75] width 67 height 5
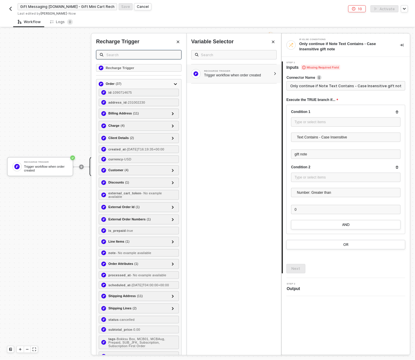
click at [134, 56] on input "text" at bounding box center [141, 55] width 71 height 6
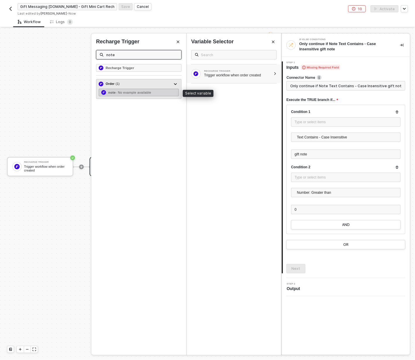
type input "note"
click at [129, 92] on span "- No example available" at bounding box center [134, 93] width 36 height 4
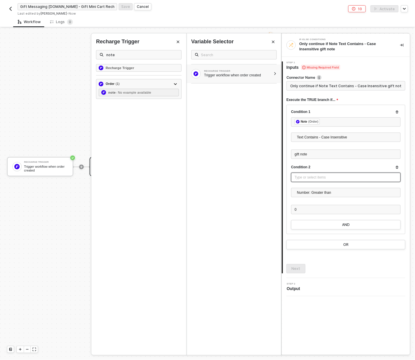
click at [316, 181] on div "Type or select items ﻿" at bounding box center [346, 177] width 110 height 9
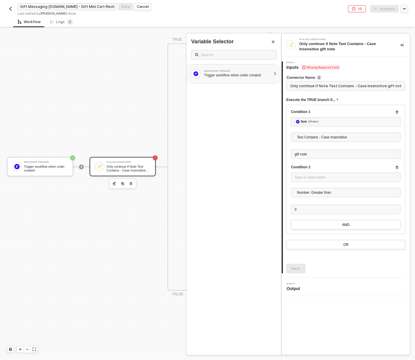
click at [247, 74] on div "Trigger workflow when order created" at bounding box center [237, 75] width 67 height 5
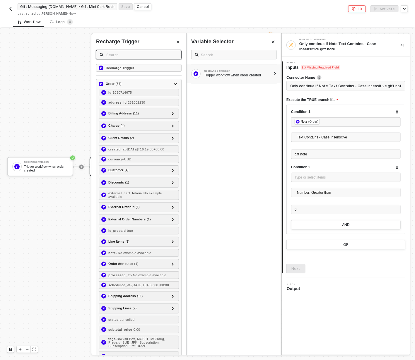
click at [148, 55] on input "text" at bounding box center [141, 55] width 71 height 6
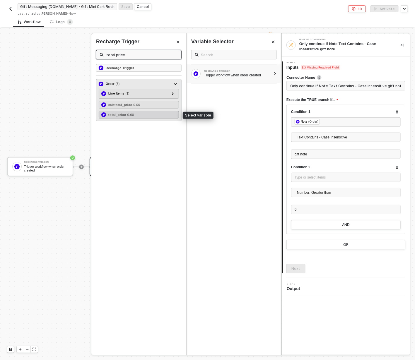
type input "total price"
click at [118, 115] on strong "total_price" at bounding box center [117, 115] width 18 height 4
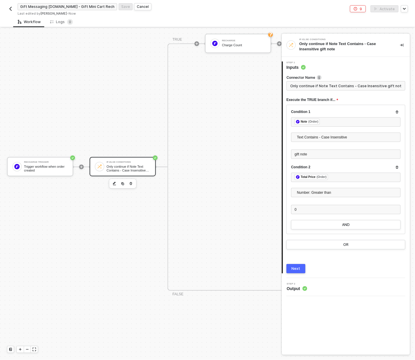
click at [300, 267] on button "Next" at bounding box center [295, 268] width 19 height 9
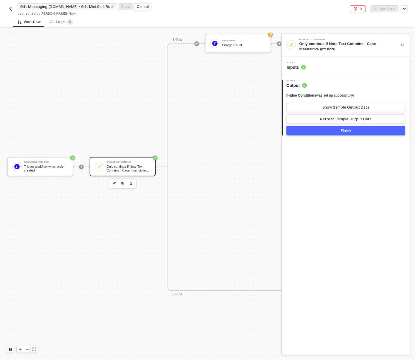
click at [339, 130] on button "Finish" at bounding box center [345, 130] width 119 height 9
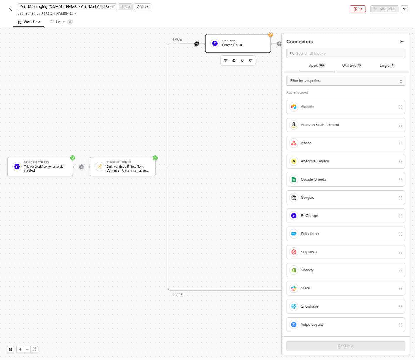
click at [233, 42] on div "ReCharge Charge Count" at bounding box center [244, 43] width 44 height 11
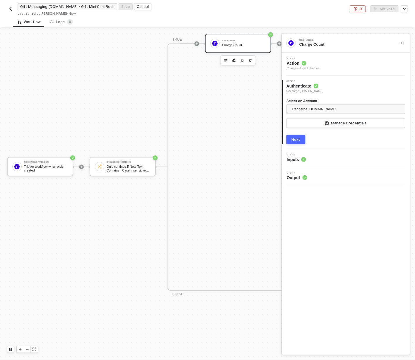
click at [338, 66] on div "Step 1 Action Charges - Count charges" at bounding box center [346, 63] width 127 height 13
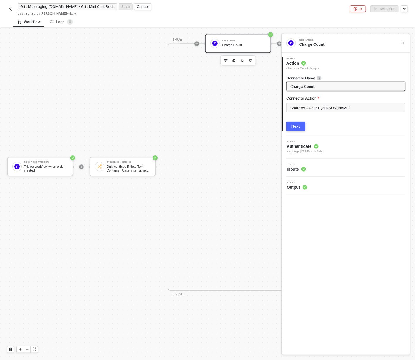
click at [324, 150] on span "Recharge [DOMAIN_NAME]" at bounding box center [305, 151] width 37 height 5
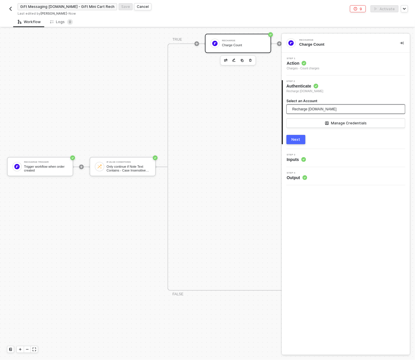
click at [308, 105] on span "Recharge [DOMAIN_NAME]" at bounding box center [314, 109] width 44 height 9
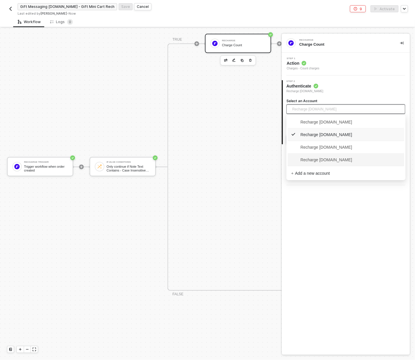
click at [314, 161] on span "Recharge snb-hashii.myshopify.com" at bounding box center [321, 160] width 61 height 6
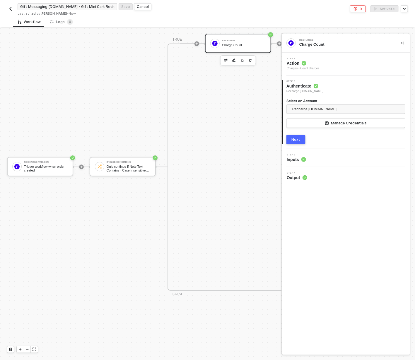
click at [294, 141] on div "Next" at bounding box center [296, 139] width 9 height 5
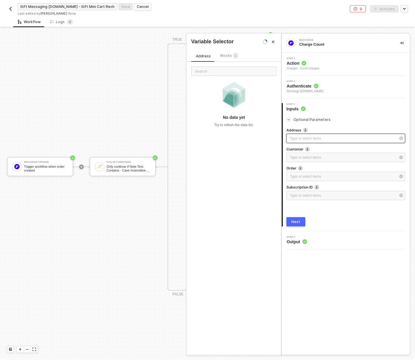
click at [308, 139] on div "Type or select items ﻿" at bounding box center [343, 139] width 106 height 6
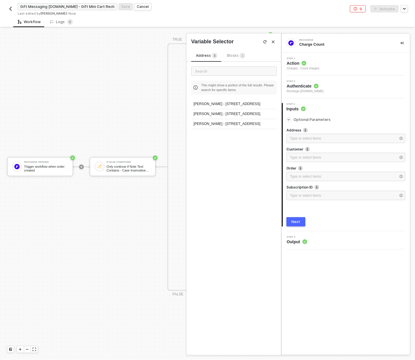
click at [230, 56] on span "Blocks 1" at bounding box center [236, 55] width 18 height 4
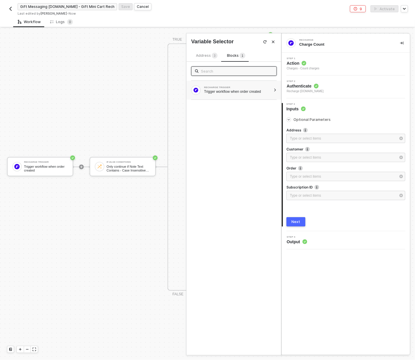
click at [227, 95] on div "RECHARGE TRIGGER Trigger workflow when order created" at bounding box center [234, 90] width 95 height 19
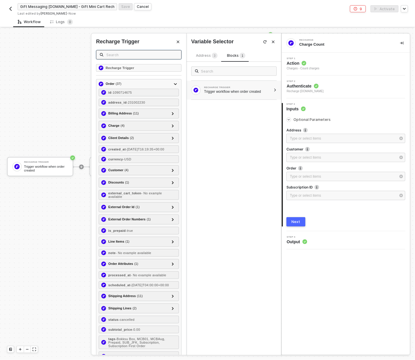
click at [134, 52] on input "text" at bounding box center [141, 55] width 71 height 6
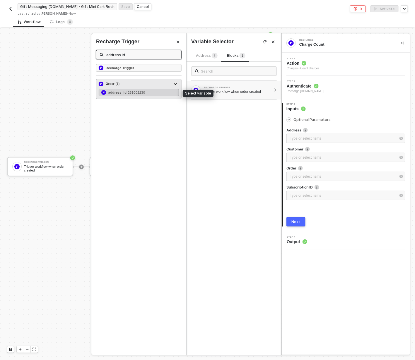
type input "address id"
click at [135, 93] on span "- 231002230" at bounding box center [136, 93] width 18 height 4
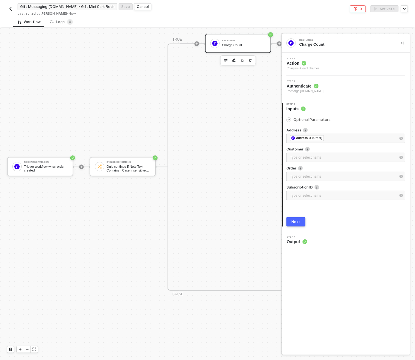
click at [296, 220] on div "Next" at bounding box center [296, 222] width 9 height 5
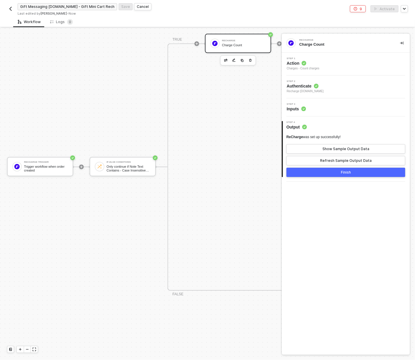
click at [341, 172] on div "Finish" at bounding box center [346, 172] width 10 height 5
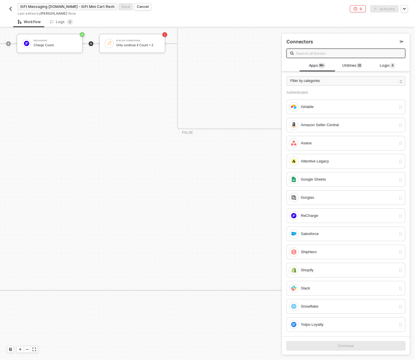
scroll to position [554, 231]
click at [94, 48] on div "If-Else Conditions Only continue if Count = 2" at bounding box center [96, 43] width 44 height 11
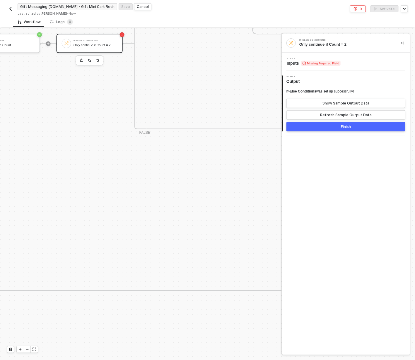
click at [362, 61] on div "Step 1 Inputs Missing Required Field" at bounding box center [346, 61] width 127 height 9
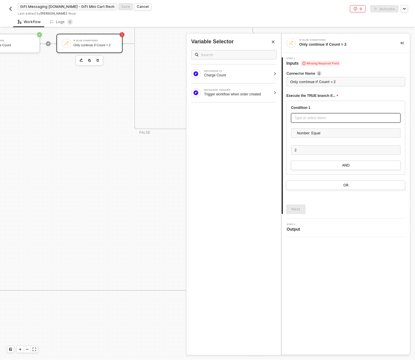
click at [337, 119] on div "Type or select items ﻿" at bounding box center [346, 118] width 103 height 6
click at [266, 96] on div "RECHARGE TRIGGER Trigger workflow when order created" at bounding box center [231, 92] width 80 height 9
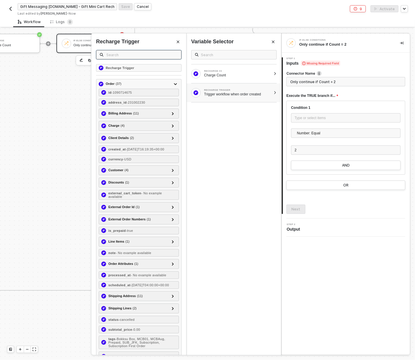
click at [128, 54] on input "text" at bounding box center [141, 55] width 71 height 6
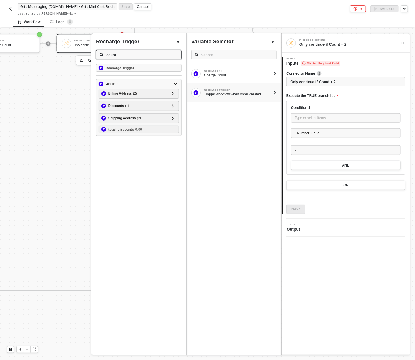
click at [127, 55] on input "count" at bounding box center [141, 55] width 71 height 6
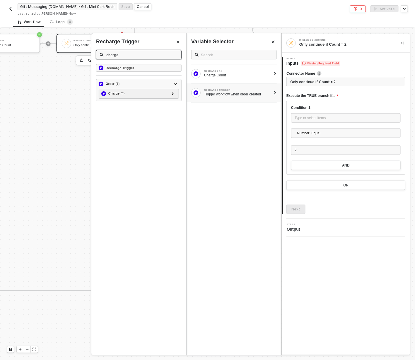
type input "charge"
click at [179, 41] on icon "Close" at bounding box center [178, 42] width 3 height 3
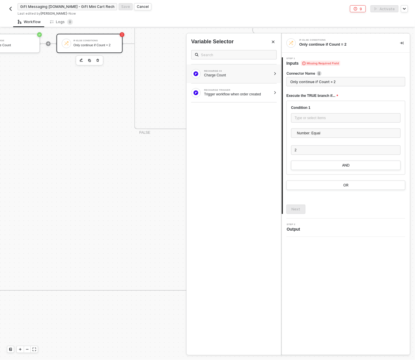
click at [230, 77] on div "Charge Count" at bounding box center [237, 75] width 67 height 5
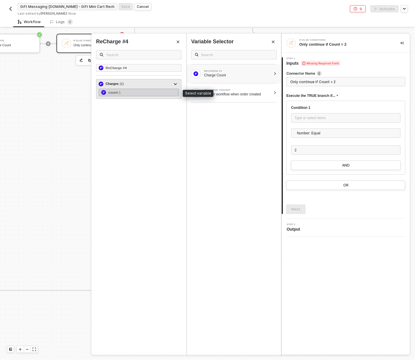
click at [129, 92] on div "count - 1" at bounding box center [139, 93] width 80 height 8
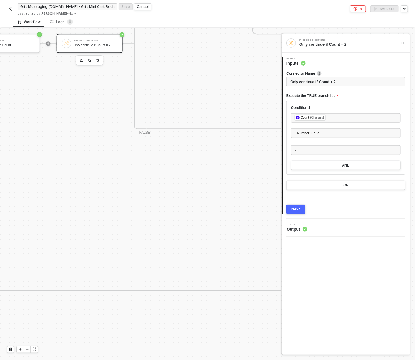
click at [291, 207] on button "Next" at bounding box center [295, 209] width 19 height 9
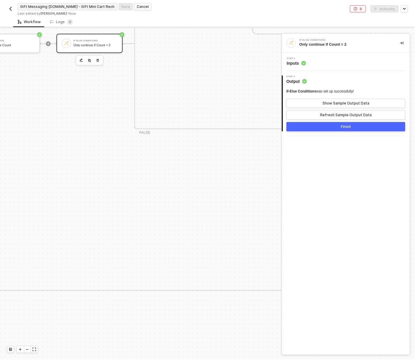
click at [317, 126] on button "Finish" at bounding box center [345, 126] width 119 height 9
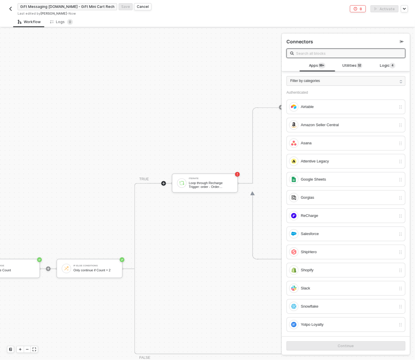
scroll to position [327, 231]
click at [190, 187] on div "Loop through Recharge Trigger: order - Order Attributes" at bounding box center [211, 186] width 44 height 7
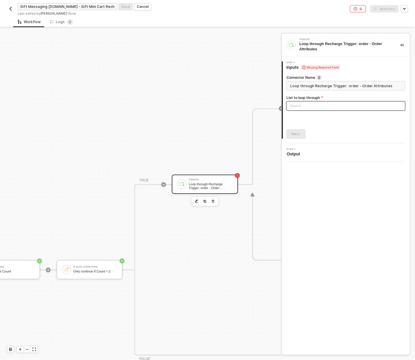
click at [353, 103] on div "Search" at bounding box center [345, 105] width 119 height 9
click at [353, 103] on input "search" at bounding box center [346, 106] width 112 height 9
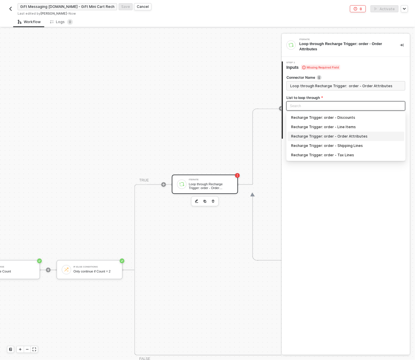
click at [360, 136] on div "Recharge Trigger: order - Order Attributes" at bounding box center [346, 136] width 110 height 6
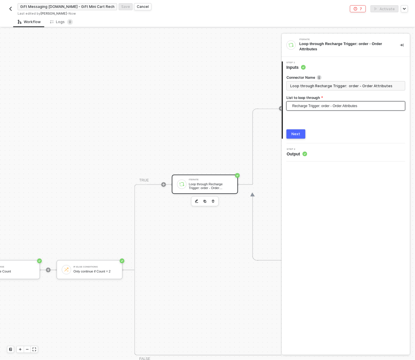
click at [297, 132] on div "Next" at bounding box center [296, 134] width 9 height 5
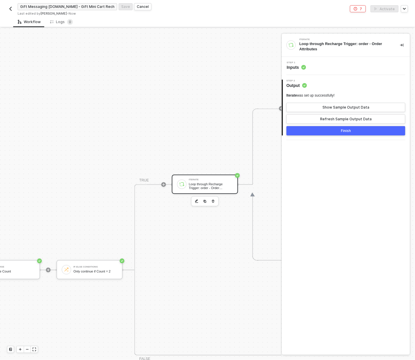
click at [351, 131] on button "Finish" at bounding box center [345, 130] width 119 height 9
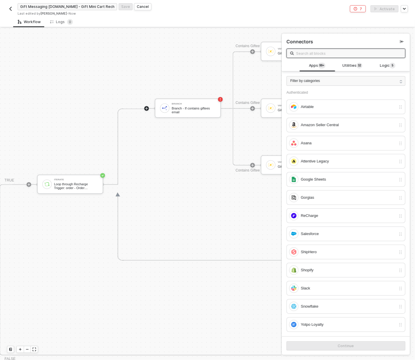
scroll to position [327, 417]
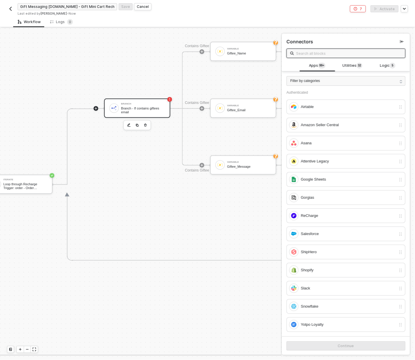
click at [152, 101] on div "Branch Branch - If contains giftees email" at bounding box center [137, 108] width 66 height 19
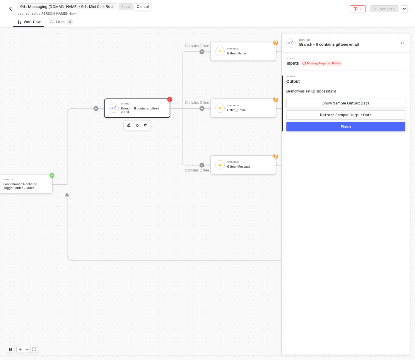
click at [357, 59] on div "Step 1 Inputs Missing Required Fields" at bounding box center [346, 61] width 127 height 9
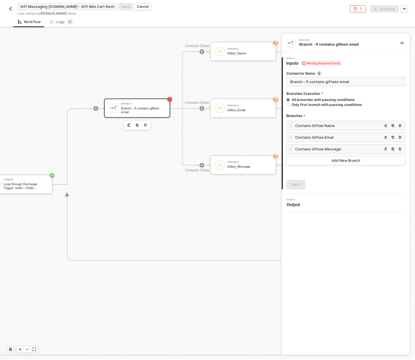
click at [315, 124] on div "Contains Giftee Name" at bounding box center [338, 125] width 87 height 5
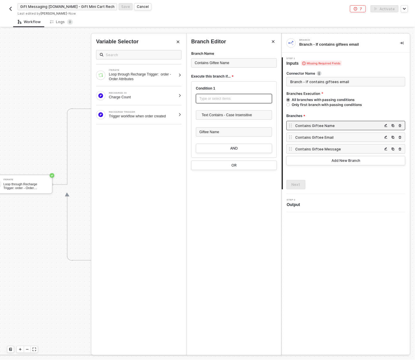
click at [215, 95] on div "Type or select items ﻿" at bounding box center [234, 98] width 76 height 9
click at [144, 77] on div "Loop through Recharge Trigger: order - Order Attributes" at bounding box center [142, 76] width 67 height 9
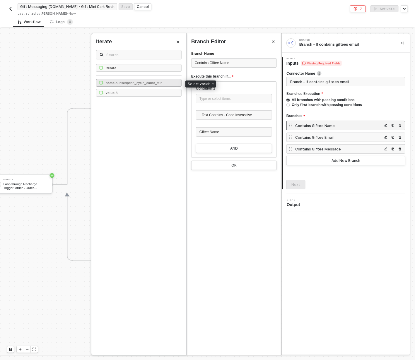
click at [107, 83] on strong "name" at bounding box center [110, 83] width 9 height 4
click at [328, 136] on div "Contains Giftee Email" at bounding box center [338, 137] width 87 height 5
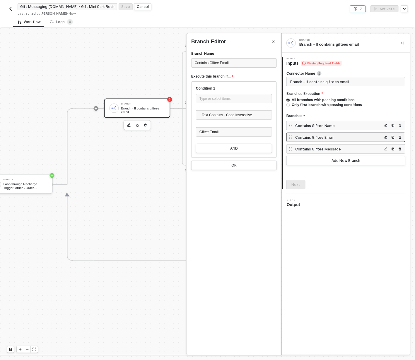
click at [132, 109] on div at bounding box center [207, 194] width 415 height 332
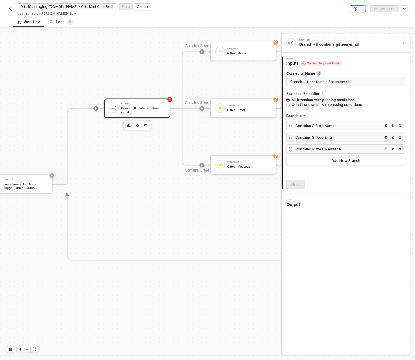
click at [116, 106] on div at bounding box center [113, 108] width 9 height 9
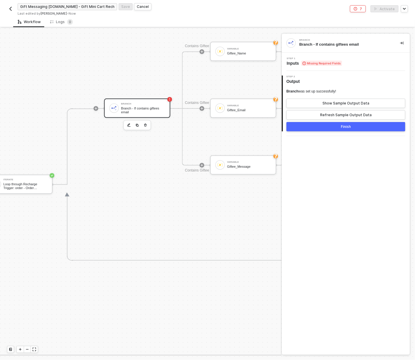
click at [305, 64] on icon at bounding box center [305, 64] width 4 height 4
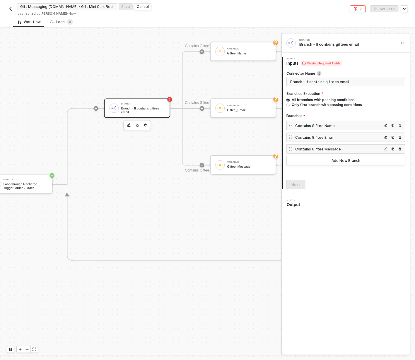
click at [313, 136] on div "Contains Giftee Email" at bounding box center [338, 137] width 87 height 5
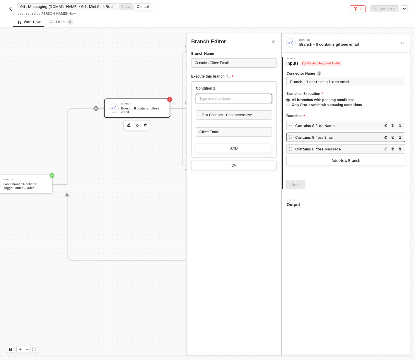
click at [223, 102] on div "Type or select items ﻿" at bounding box center [234, 98] width 76 height 9
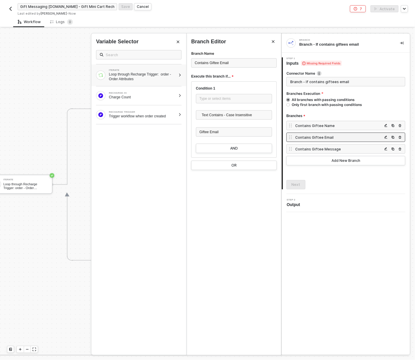
click at [178, 75] on div at bounding box center [179, 76] width 3 height 4
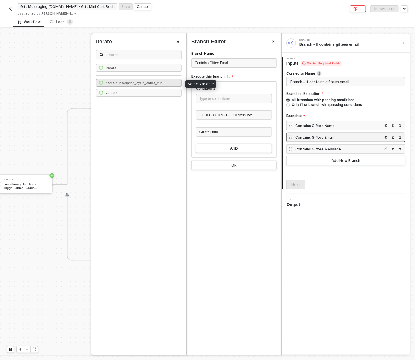
click at [132, 82] on span "- subscription_cycle_count_min" at bounding box center [139, 83] width 48 height 4
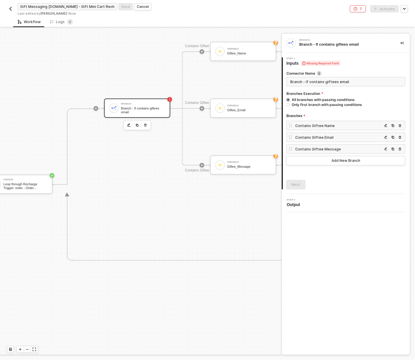
click at [311, 148] on div "Contains Giftee Message" at bounding box center [338, 149] width 87 height 5
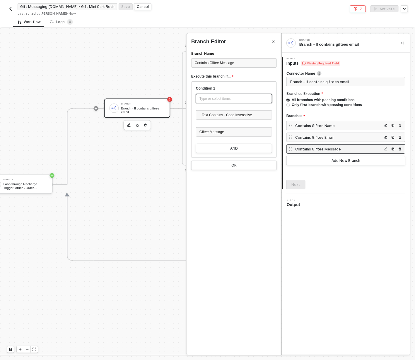
click at [224, 100] on div "Type or select items ﻿" at bounding box center [233, 99] width 69 height 6
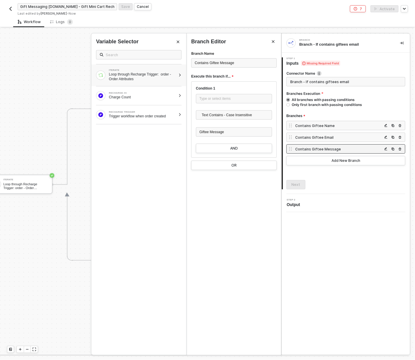
click at [127, 75] on div "Loop through Recharge Trigger: order - Order Attributes" at bounding box center [142, 76] width 67 height 9
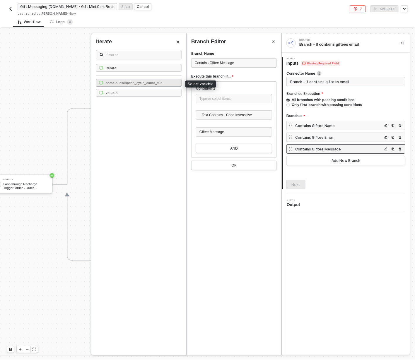
click at [119, 81] on span "- subscription_cycle_count_min" at bounding box center [139, 83] width 48 height 4
click at [298, 183] on div "Next" at bounding box center [296, 184] width 9 height 5
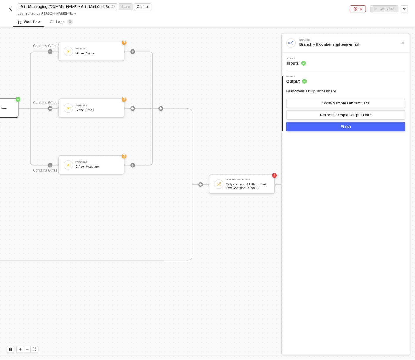
scroll to position [327, 448]
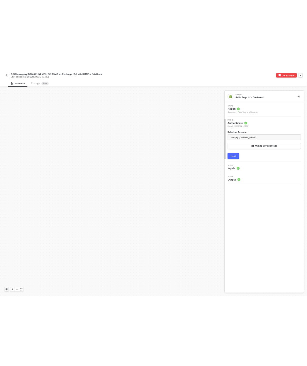
scroll to position [556, 0]
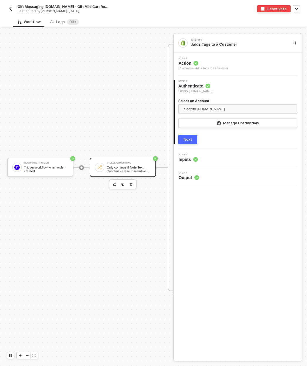
click at [121, 169] on div "Only continue if Note Text Contains - Case Insensitive gift note" at bounding box center [129, 169] width 44 height 7
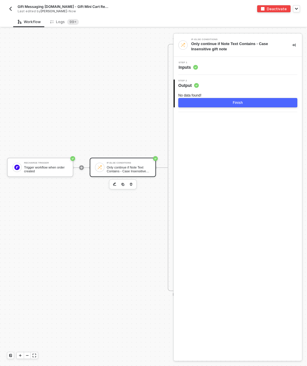
click at [243, 62] on div "Step 1 Inputs" at bounding box center [238, 66] width 127 height 9
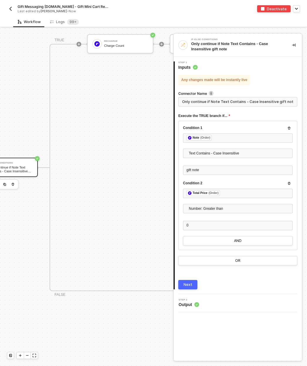
scroll to position [556, 131]
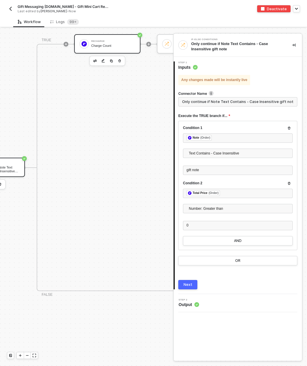
click at [103, 46] on div "Charge Count" at bounding box center [113, 46] width 44 height 4
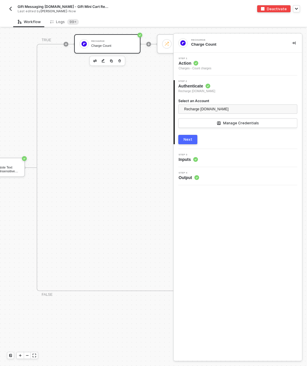
click at [224, 158] on div "Step 3 Inputs" at bounding box center [238, 158] width 127 height 9
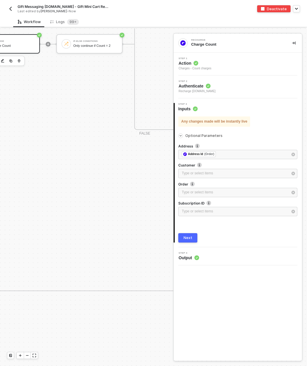
scroll to position [556, 234]
click at [82, 44] on div "Only continue if Count = 2" at bounding box center [93, 46] width 44 height 4
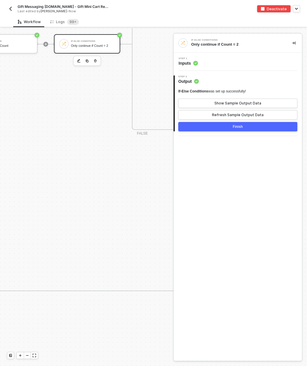
click at [243, 61] on div "Step 1 Inputs" at bounding box center [238, 61] width 127 height 9
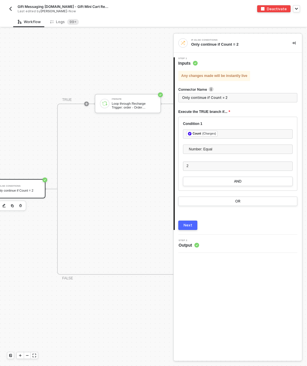
scroll to position [393, 308]
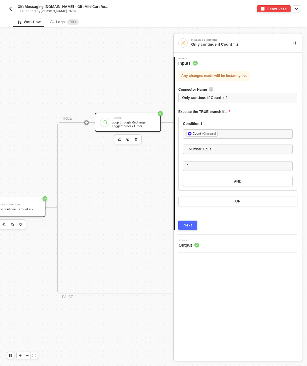
click at [122, 121] on div "Loop through Recharge Trigger: order - Order Attributes" at bounding box center [134, 124] width 44 height 7
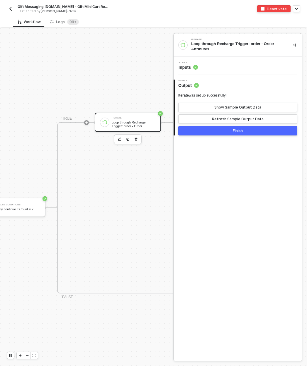
click at [199, 66] on div "Step 1 Inputs" at bounding box center [238, 66] width 127 height 9
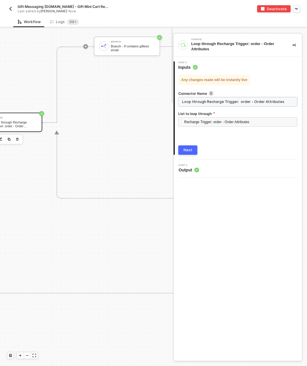
scroll to position [393, 477]
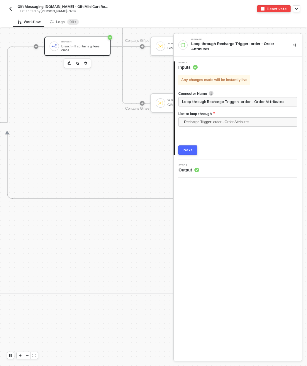
click at [66, 46] on div "Branch - If contains giftees email" at bounding box center [83, 48] width 44 height 7
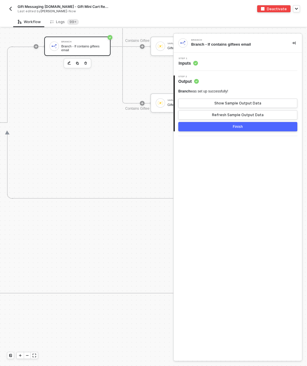
click at [233, 65] on div "Step 1 Inputs" at bounding box center [238, 61] width 127 height 9
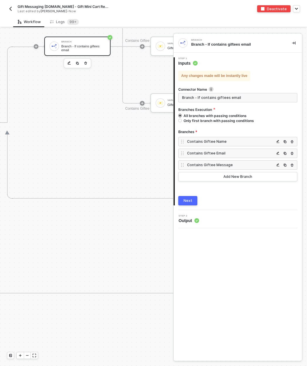
click at [214, 142] on div "Contains Giftee Name" at bounding box center [230, 141] width 87 height 5
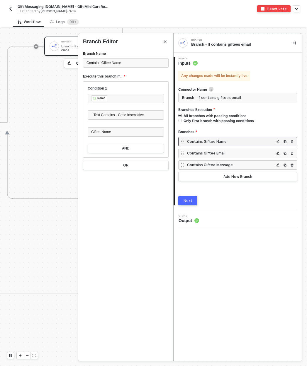
click at [217, 154] on div "Contains Giftee Email" at bounding box center [230, 153] width 87 height 5
click at [217, 163] on div "Contains Giftee Message" at bounding box center [230, 165] width 87 height 5
